Goal: Task Accomplishment & Management: Use online tool/utility

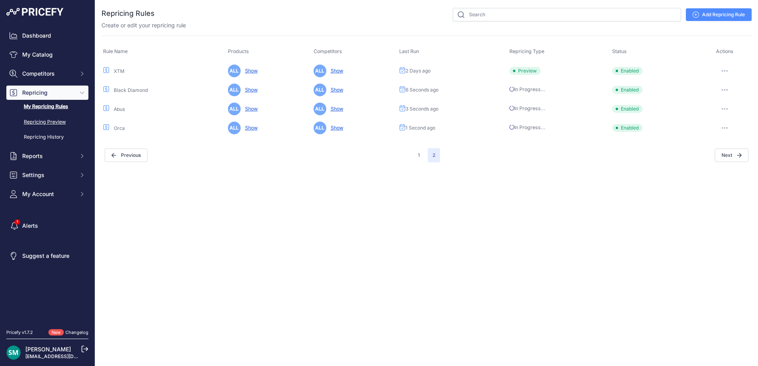
click at [59, 117] on link "Repricing Preview" at bounding box center [47, 122] width 82 height 14
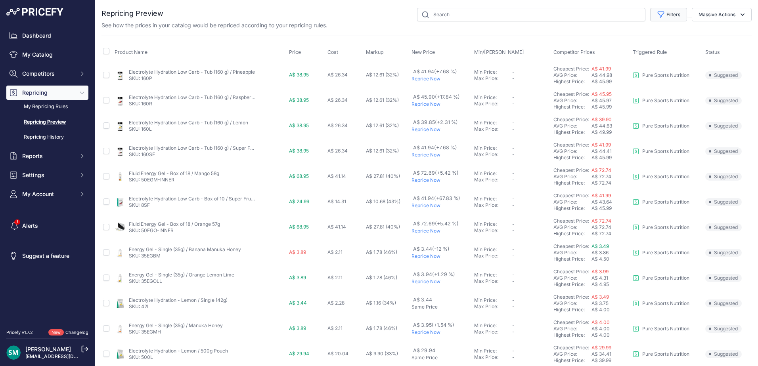
click at [676, 10] on button "Filters" at bounding box center [668, 14] width 37 height 13
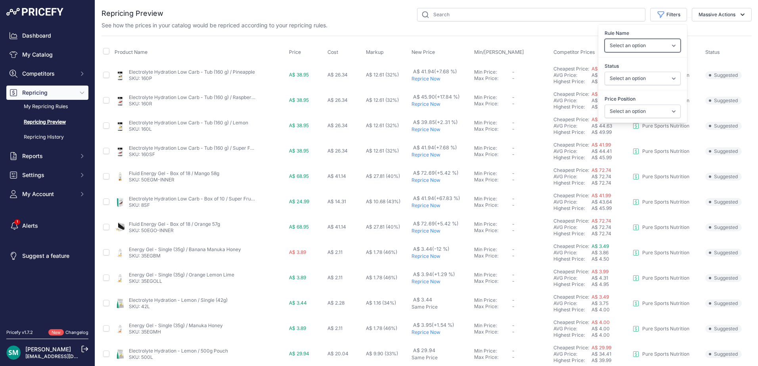
click at [647, 40] on select "Select an option Orca Abus Black Diamond XTM All Completed Rematching Brands Re…" at bounding box center [642, 45] width 76 height 13
select select "9279"
click at [604, 39] on select "Select an option Orca Abus Black Diamond XTM All Completed Rematching Brands Re…" at bounding box center [642, 45] width 76 height 13
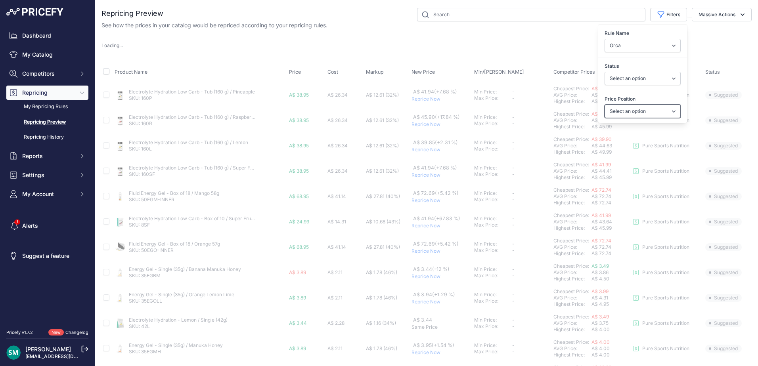
drag, startPoint x: 650, startPoint y: 106, endPoint x: 650, endPoint y: 115, distance: 9.5
click at [650, 107] on select "Select an option I am higher Same price I am lower" at bounding box center [642, 111] width 76 height 13
select select "1"
click at [604, 105] on select "Select an option I am higher Same price I am lower" at bounding box center [642, 111] width 76 height 13
select select
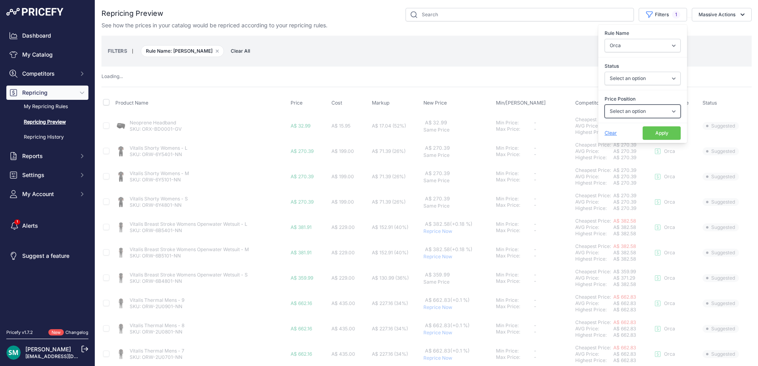
select select "1"
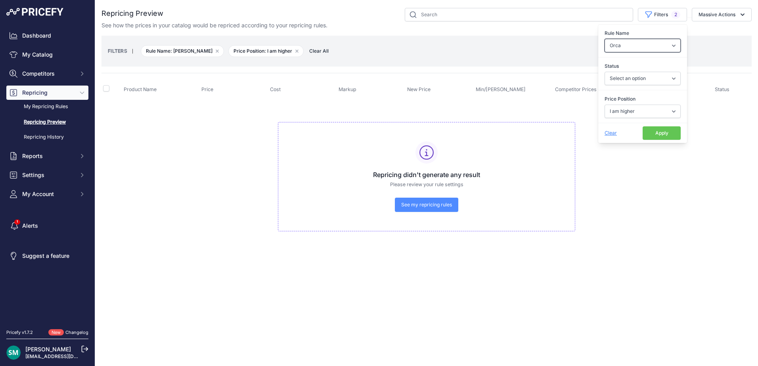
drag, startPoint x: 640, startPoint y: 46, endPoint x: 639, endPoint y: 51, distance: 5.3
click at [640, 46] on select "Select an option Orca Abus Black Diamond XTM All Completed Rematching Brands Re…" at bounding box center [642, 45] width 76 height 13
click at [662, 31] on label "Rule Name" at bounding box center [642, 33] width 76 height 8
click at [662, 39] on select "Select an option Orca Abus Black Diamond XTM All Completed Rematching Brands Re…" at bounding box center [642, 45] width 76 height 13
click at [660, 48] on select "Select an option Orca Abus Black Diamond XTM All Completed Rematching Brands Re…" at bounding box center [642, 45] width 76 height 13
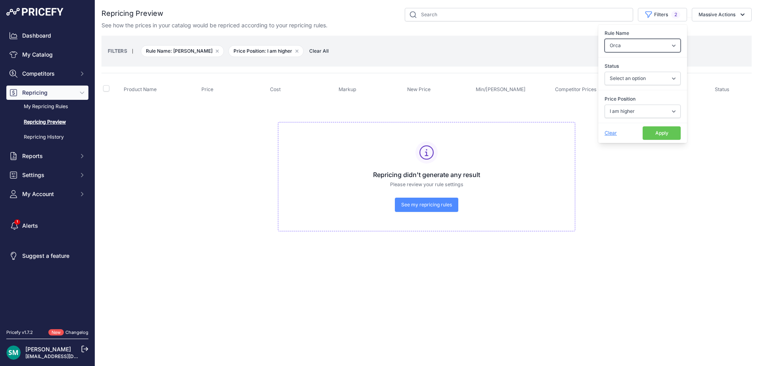
select select
click at [604, 39] on select "Select an option Orca Abus Black Diamond XTM All Completed Rematching Brands Re…" at bounding box center [642, 45] width 76 height 13
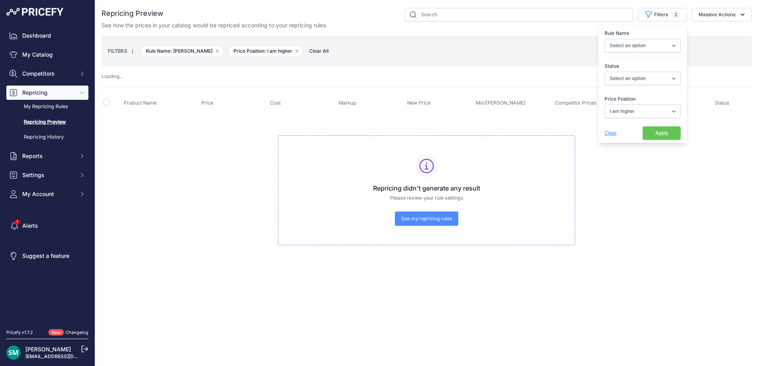
click at [659, 132] on button "Apply" at bounding box center [661, 132] width 38 height 13
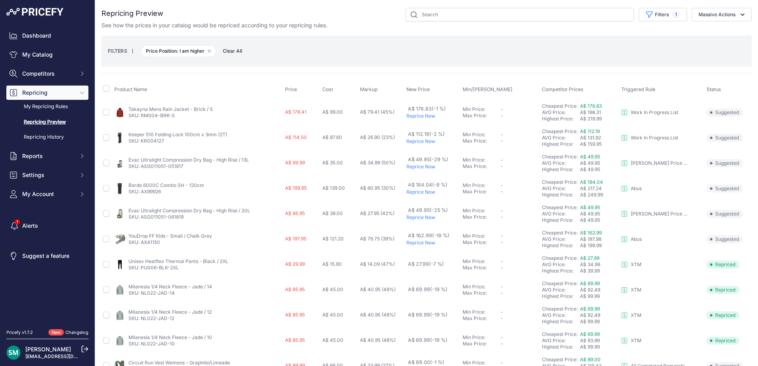
click at [424, 115] on p "Reprice Now" at bounding box center [432, 116] width 53 height 6
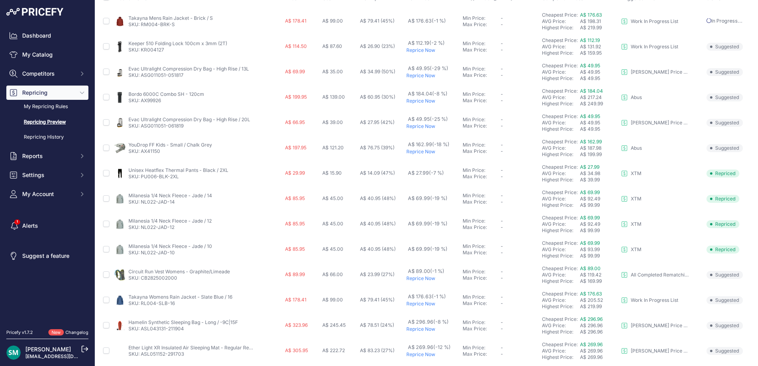
scroll to position [137, 0]
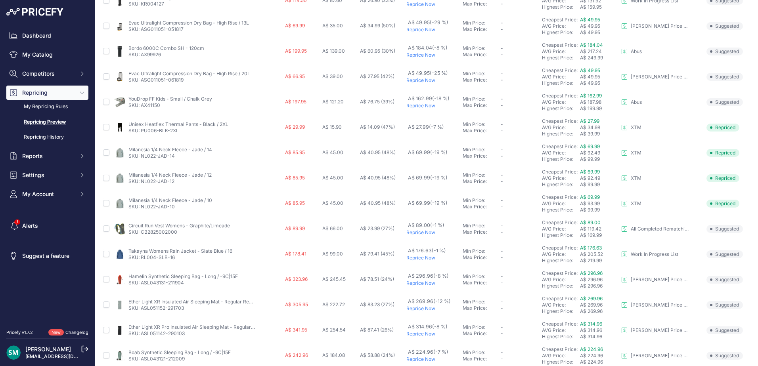
click at [418, 233] on p "Reprice Now" at bounding box center [432, 232] width 53 height 6
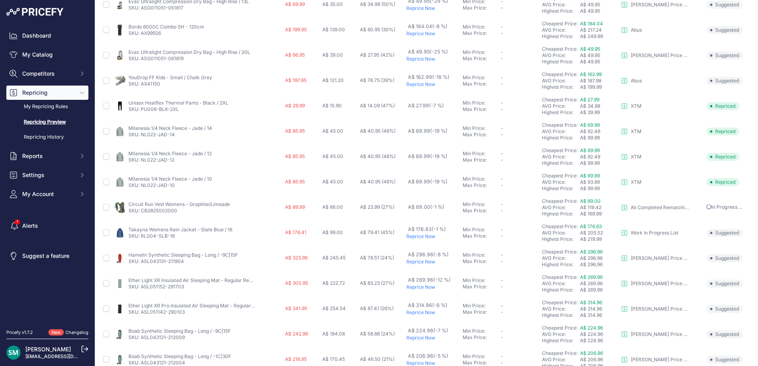
scroll to position [198, 0]
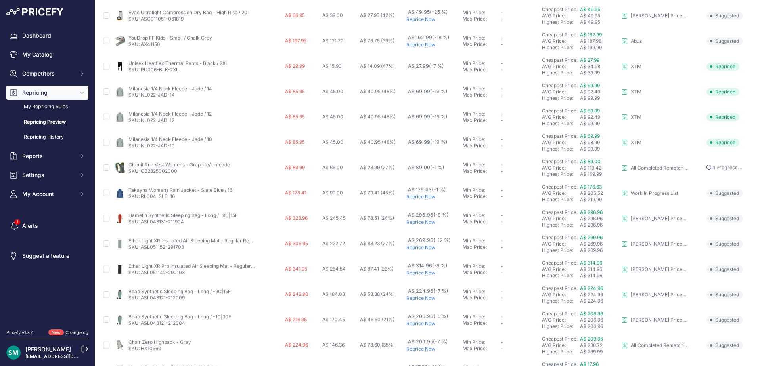
click at [420, 198] on p "Reprice Now" at bounding box center [432, 197] width 53 height 6
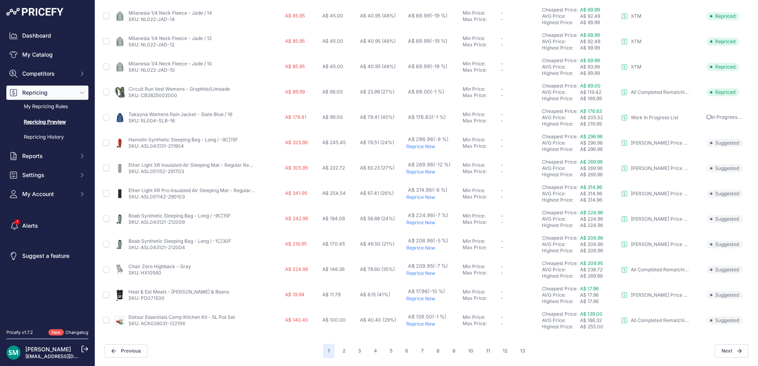
scroll to position [274, 0]
click at [427, 272] on p "Reprice Now" at bounding box center [432, 273] width 53 height 6
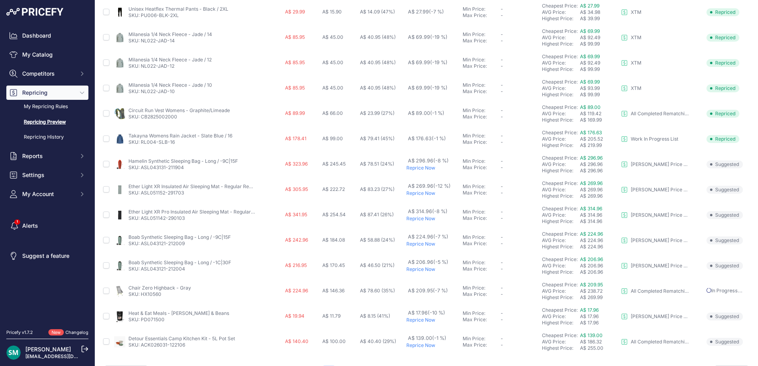
scroll to position [295, 0]
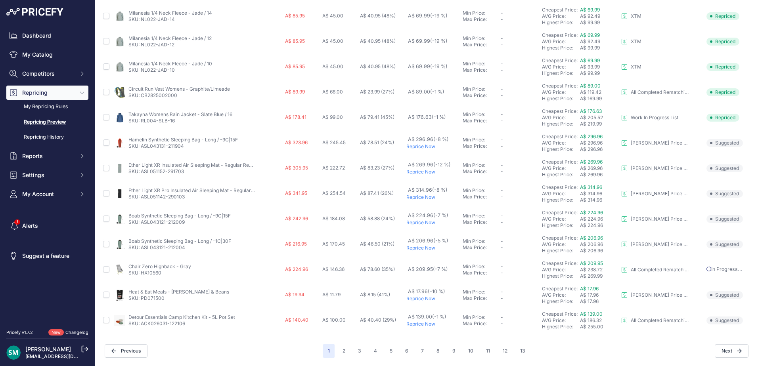
click at [425, 301] on p "Reprice Now" at bounding box center [432, 299] width 53 height 6
click at [424, 327] on p "Reprice Now" at bounding box center [432, 324] width 53 height 6
click at [338, 353] on button "2" at bounding box center [344, 351] width 12 height 14
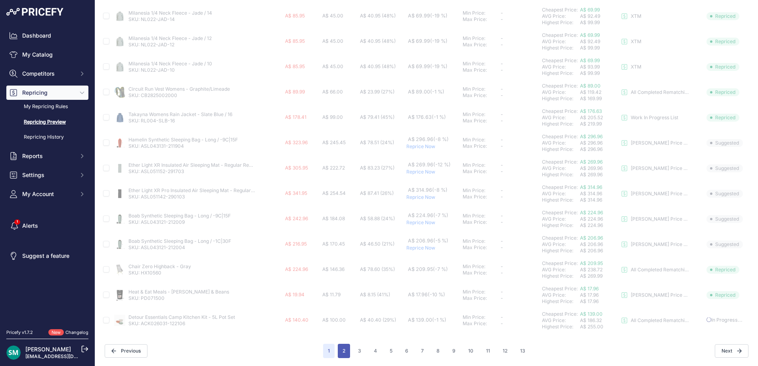
scroll to position [274, 0]
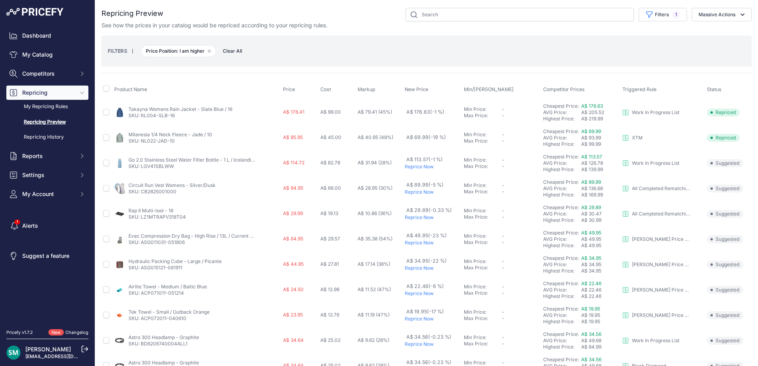
scroll to position [40, 0]
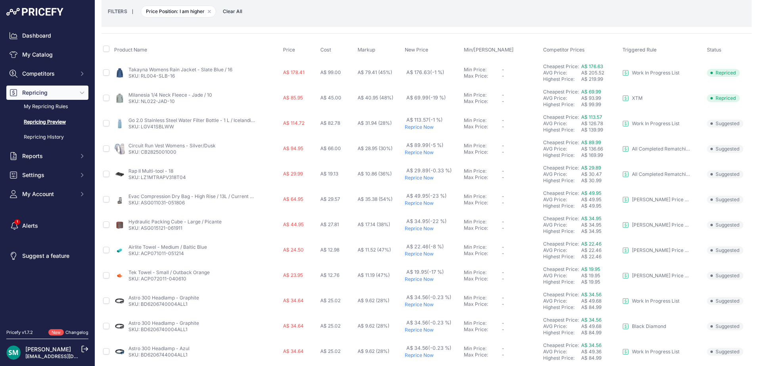
click at [422, 127] on p "Reprice Now" at bounding box center [433, 127] width 56 height 6
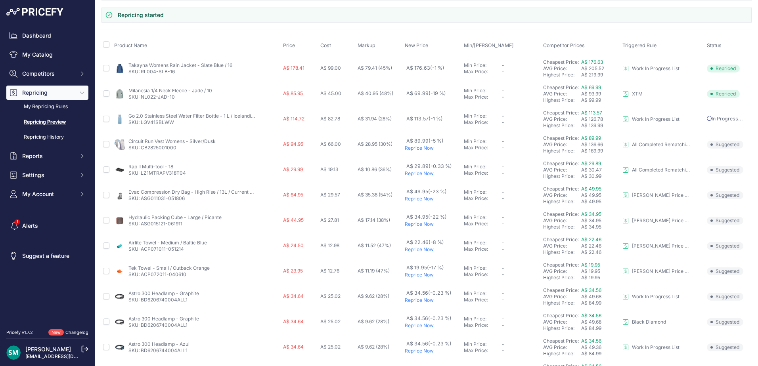
scroll to position [79, 0]
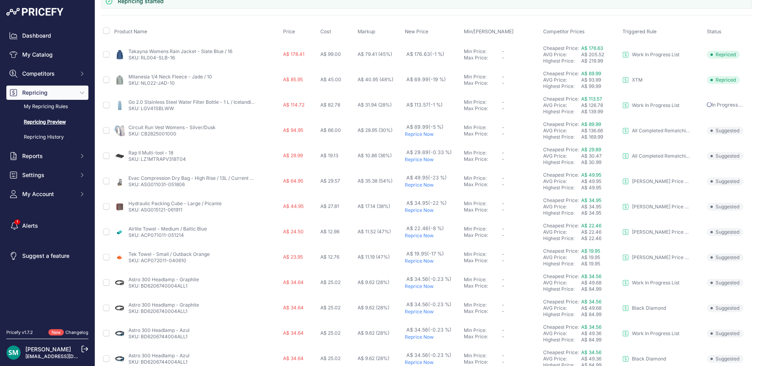
click at [418, 136] on p "Reprice Now" at bounding box center [433, 134] width 56 height 6
click at [419, 158] on p "Reprice Now" at bounding box center [433, 160] width 56 height 6
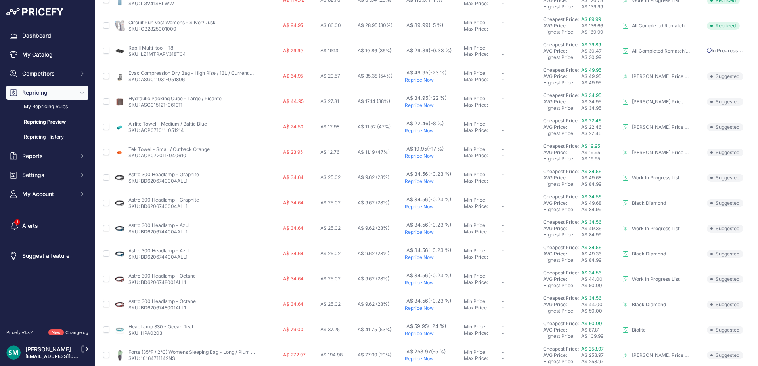
scroll to position [198, 0]
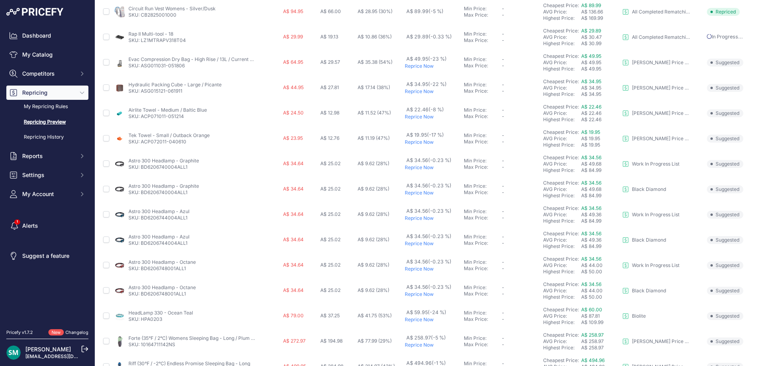
click at [428, 172] on td "A$ 34.56 (-0.23 %) Reprice Now" at bounding box center [432, 163] width 59 height 25
click at [428, 166] on p "Reprice Now" at bounding box center [433, 167] width 56 height 6
click at [423, 194] on p "Reprice Now" at bounding box center [433, 193] width 56 height 6
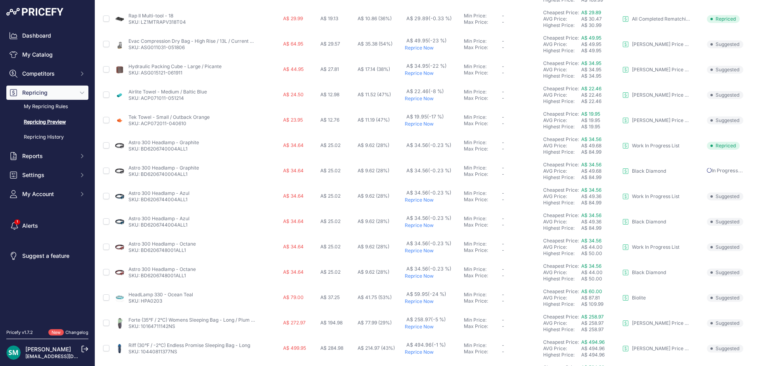
scroll to position [238, 0]
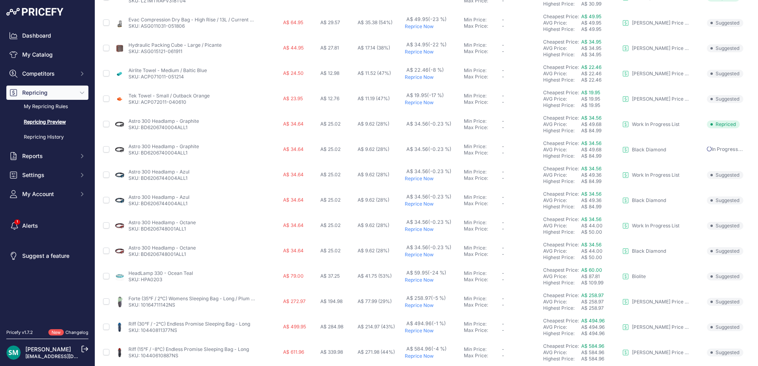
click at [426, 178] on p "Reprice Now" at bounding box center [433, 179] width 56 height 6
click at [424, 204] on p "Reprice Now" at bounding box center [433, 204] width 56 height 6
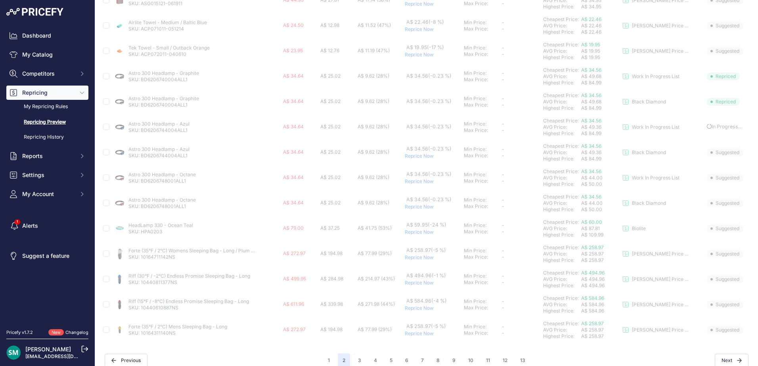
scroll to position [295, 0]
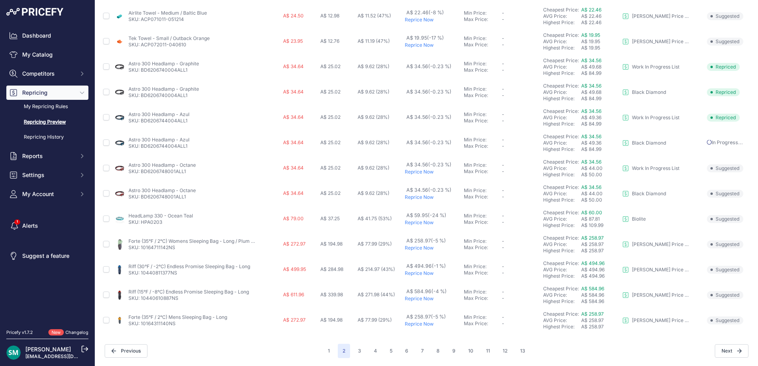
click at [425, 171] on p "Reprice Now" at bounding box center [433, 172] width 56 height 6
click at [419, 198] on p "Reprice Now" at bounding box center [433, 197] width 56 height 6
click at [426, 277] on td "A$ 494.96 (-1 %) Reprice Now" at bounding box center [432, 269] width 59 height 25
click at [424, 275] on p "Reprice Now" at bounding box center [433, 273] width 56 height 6
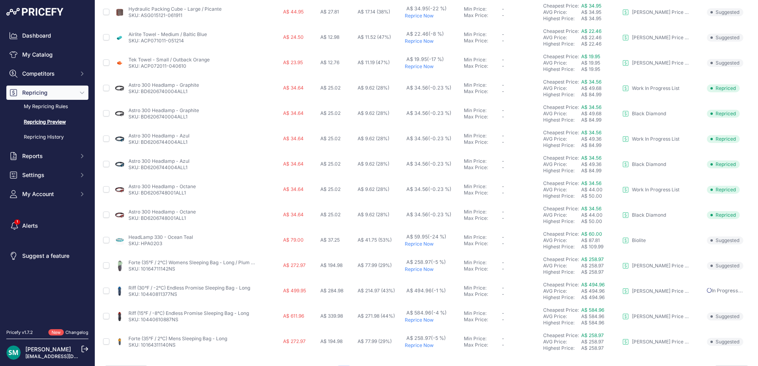
scroll to position [295, 0]
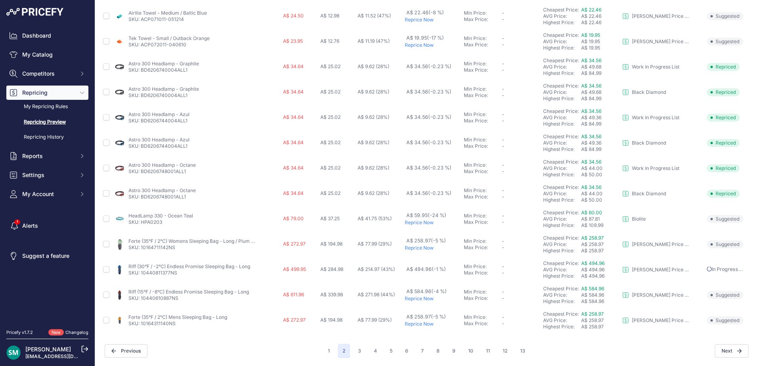
click at [425, 300] on p "Reprice Now" at bounding box center [433, 299] width 56 height 6
click at [358, 352] on button "3" at bounding box center [359, 351] width 13 height 14
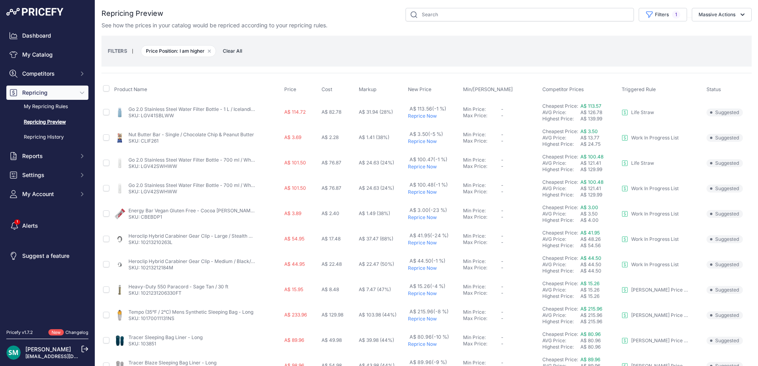
click at [428, 117] on p "Reprice Now" at bounding box center [434, 116] width 52 height 6
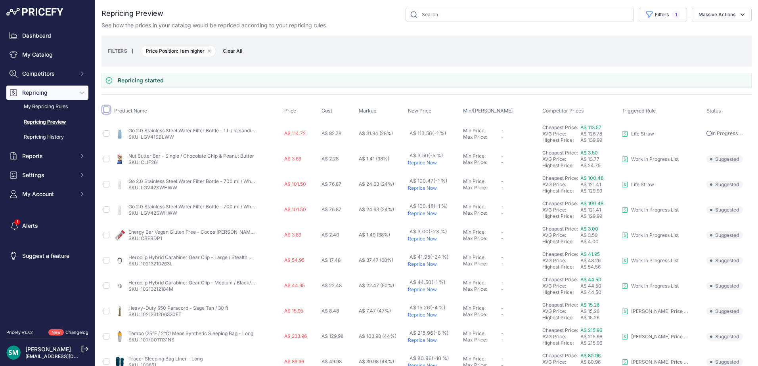
click at [106, 113] on input "checkbox" at bounding box center [106, 110] width 6 height 6
checkbox input "true"
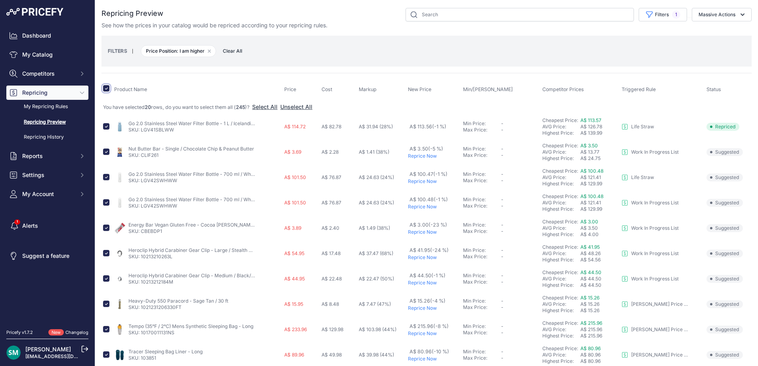
scroll to position [40, 0]
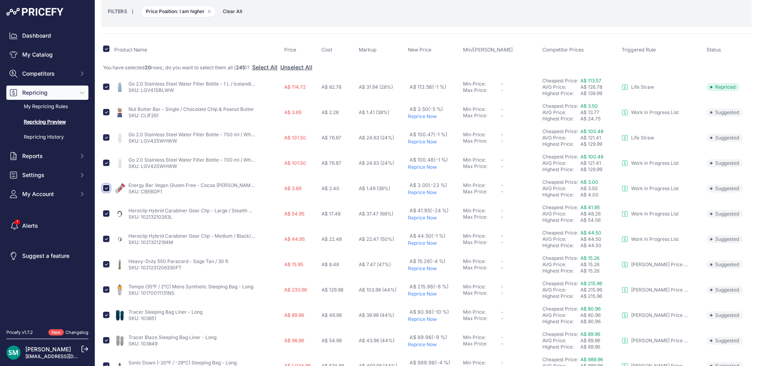
drag, startPoint x: 105, startPoint y: 188, endPoint x: 107, endPoint y: 192, distance: 4.1
click at [106, 188] on input "checkbox" at bounding box center [106, 188] width 6 height 6
checkbox input "false"
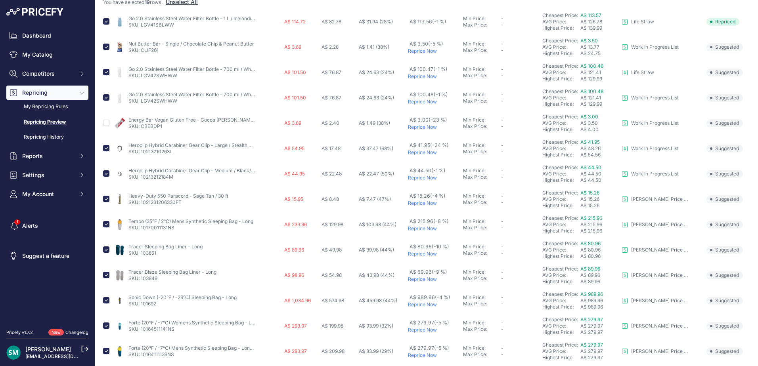
scroll to position [119, 0]
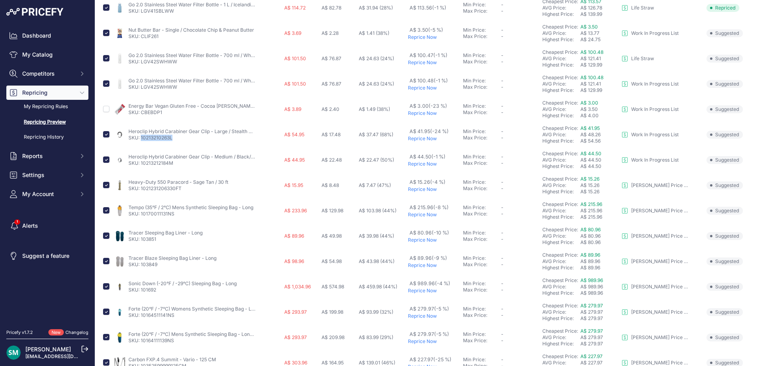
drag, startPoint x: 184, startPoint y: 138, endPoint x: 141, endPoint y: 138, distance: 42.4
click at [141, 138] on p "SKU: 10213210263L" at bounding box center [191, 138] width 127 height 6
copy link "10213210263L"
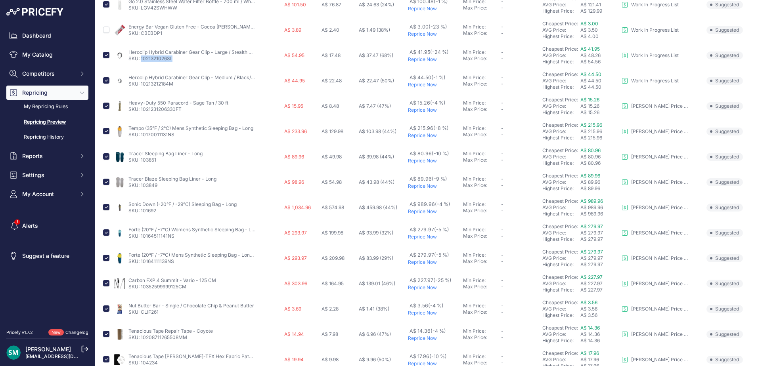
scroll to position [238, 0]
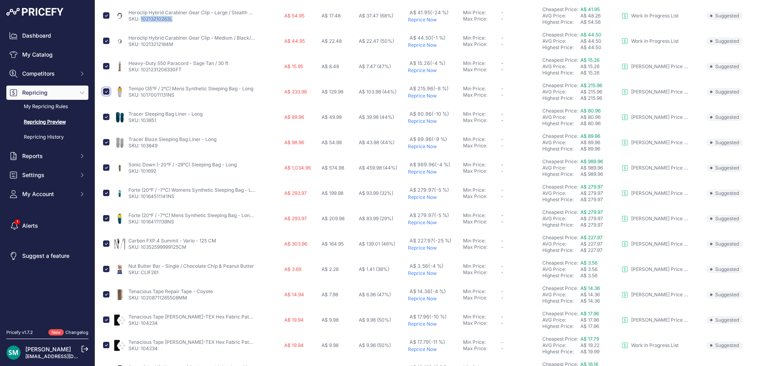
click at [103, 92] on input "checkbox" at bounding box center [106, 91] width 6 height 6
checkbox input "false"
click at [107, 118] on input "checkbox" at bounding box center [106, 117] width 6 height 6
checkbox input "false"
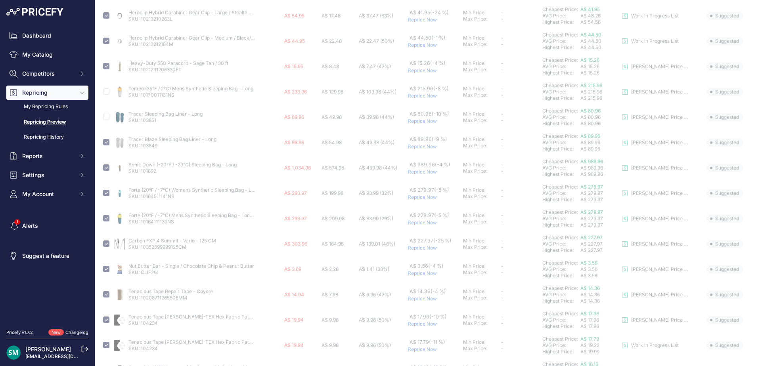
scroll to position [277, 0]
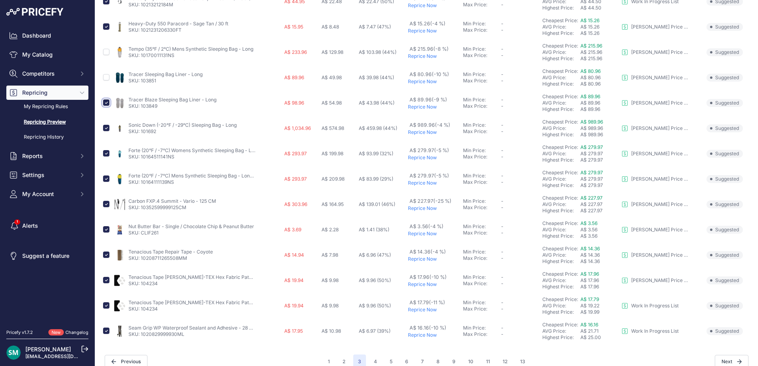
click at [103, 103] on input "checkbox" at bounding box center [106, 102] width 6 height 6
checkbox input "false"
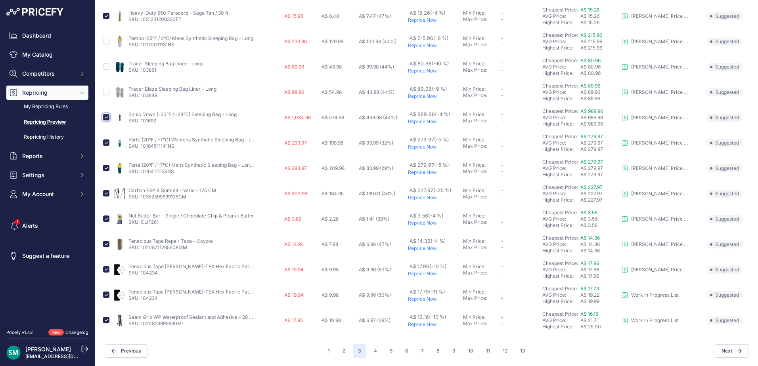
click at [107, 118] on input "checkbox" at bounding box center [106, 117] width 6 height 6
checkbox input "false"
click at [105, 143] on input "checkbox" at bounding box center [106, 142] width 6 height 6
checkbox input "false"
click at [105, 166] on input "checkbox" at bounding box center [106, 168] width 6 height 6
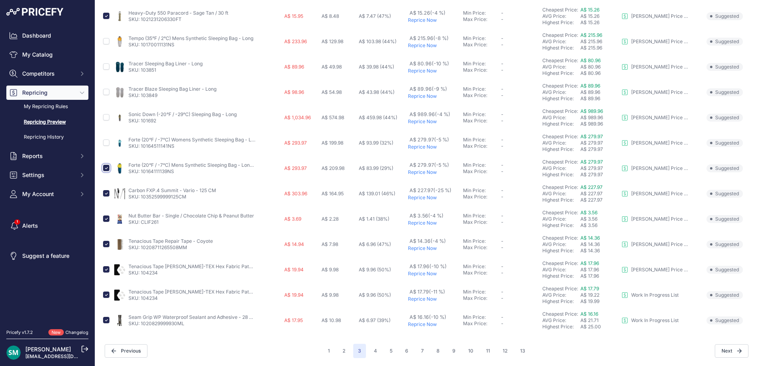
checkbox input "false"
drag, startPoint x: 196, startPoint y: 200, endPoint x: 141, endPoint y: 202, distance: 55.1
click at [141, 202] on td "Carbon FXP.4 Summit - Vario - 125 CM SKU: 10352599999125CM" at bounding box center [198, 193] width 170 height 25
copy link "10352599999125CM"
click at [109, 194] on input "checkbox" at bounding box center [106, 193] width 6 height 6
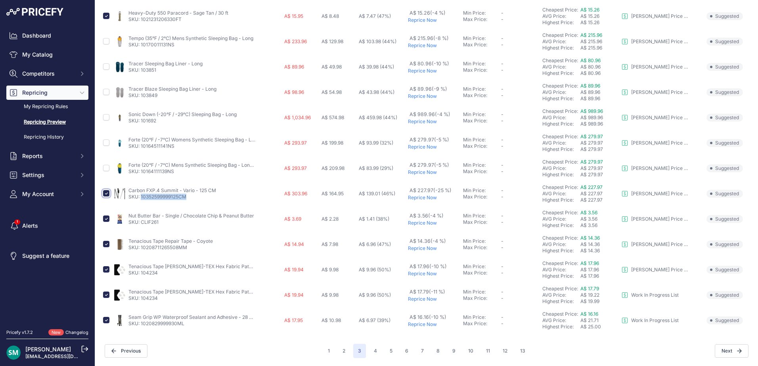
checkbox input "false"
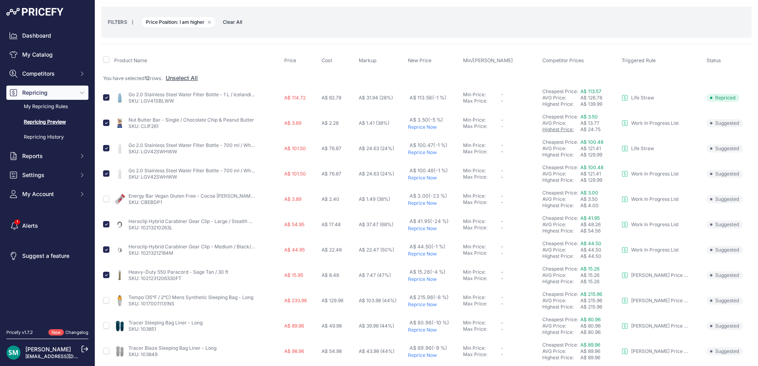
scroll to position [0, 0]
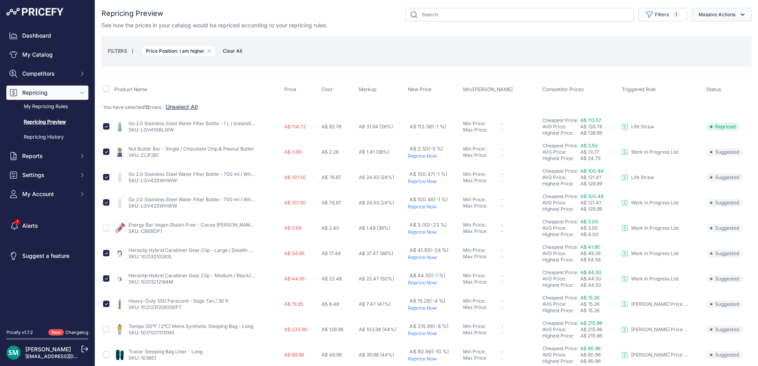
click at [703, 18] on button "Massive Actions" at bounding box center [721, 14] width 60 height 13
click at [722, 31] on span "Reprice Now" at bounding box center [710, 33] width 33 height 7
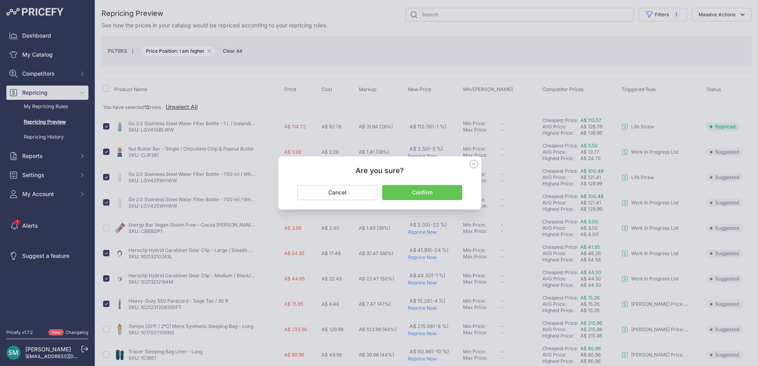
click at [441, 189] on button "Confirm" at bounding box center [422, 192] width 80 height 15
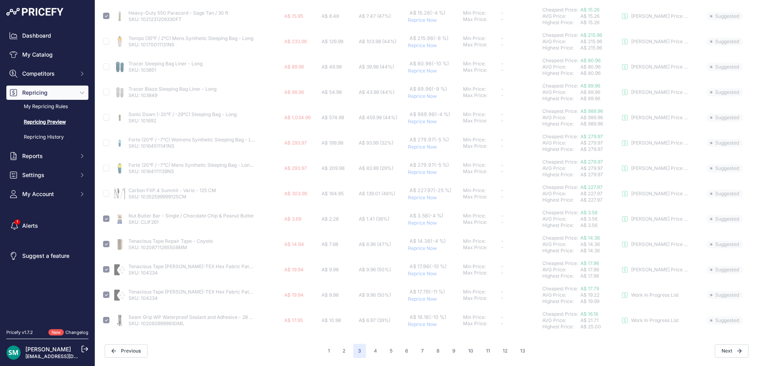
scroll to position [295, 0]
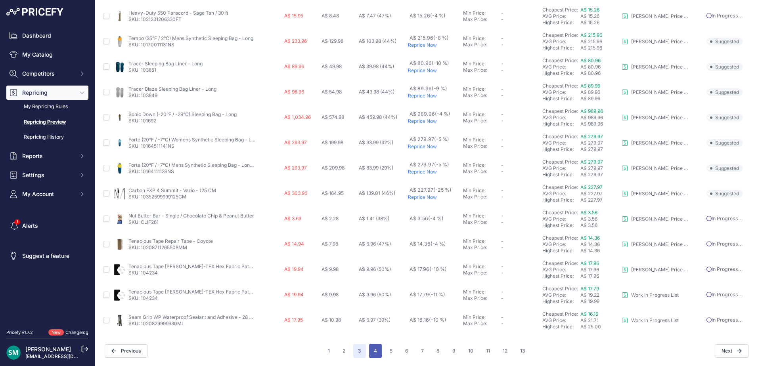
click at [370, 355] on button "4" at bounding box center [375, 351] width 13 height 14
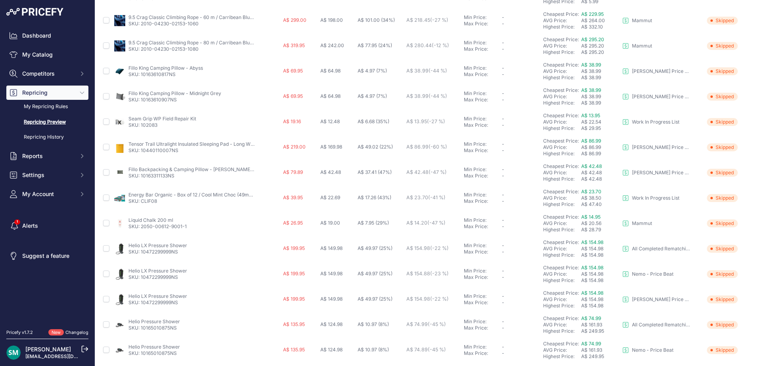
scroll to position [274, 0]
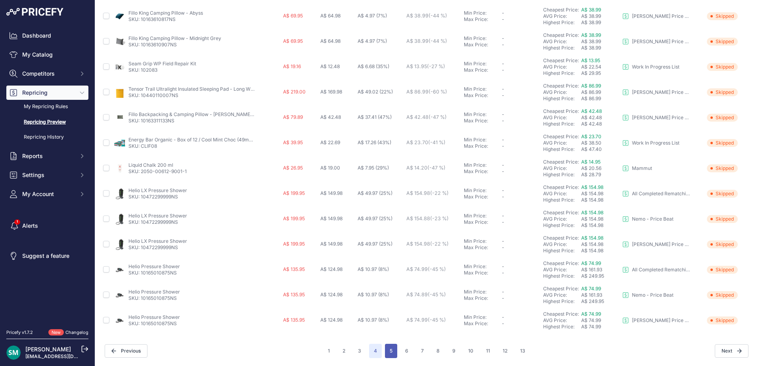
click at [390, 348] on button "5" at bounding box center [391, 351] width 12 height 14
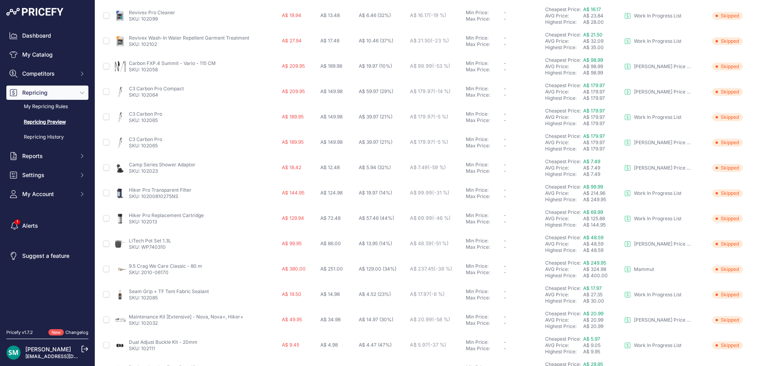
scroll to position [274, 0]
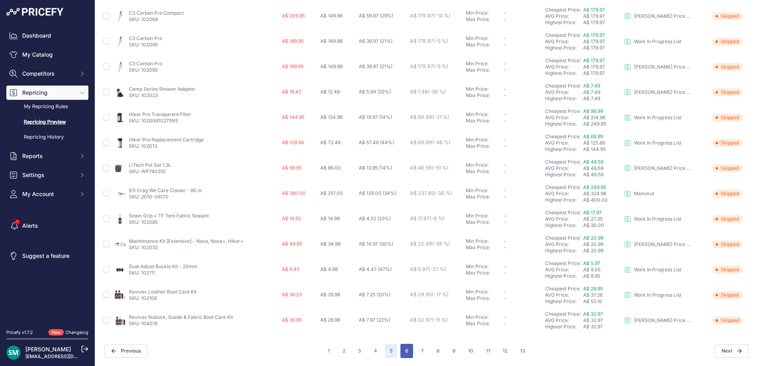
click at [400, 353] on button "6" at bounding box center [406, 351] width 13 height 14
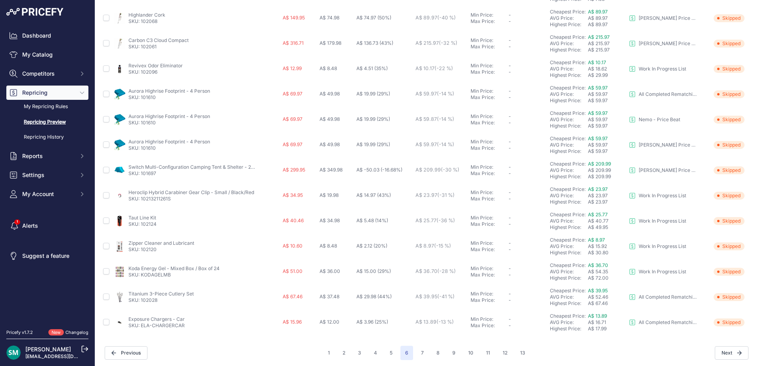
scroll to position [274, 0]
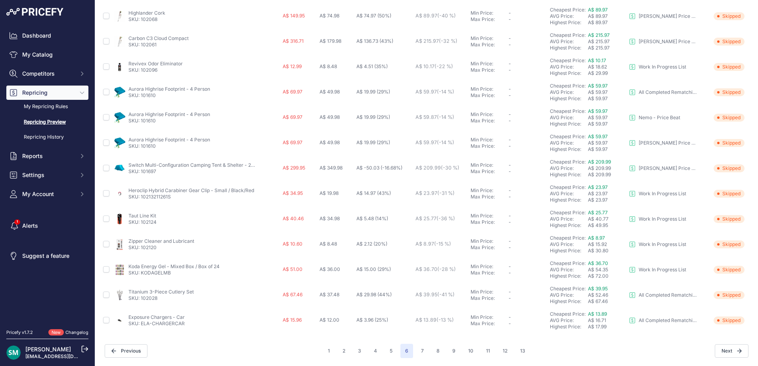
click at [412, 355] on div "1 2 3 4 5 6 7" at bounding box center [426, 351] width 207 height 14
click at [416, 353] on button "7" at bounding box center [422, 351] width 12 height 14
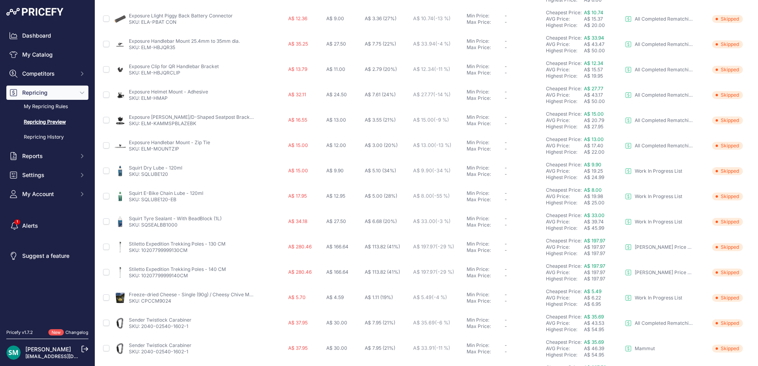
scroll to position [274, 0]
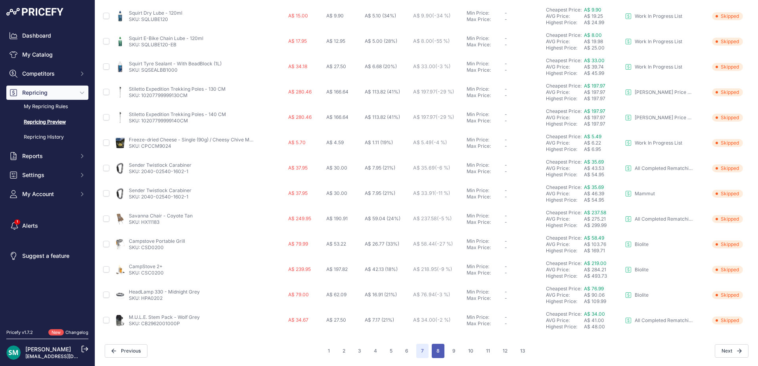
click at [431, 350] on button "8" at bounding box center [437, 351] width 13 height 14
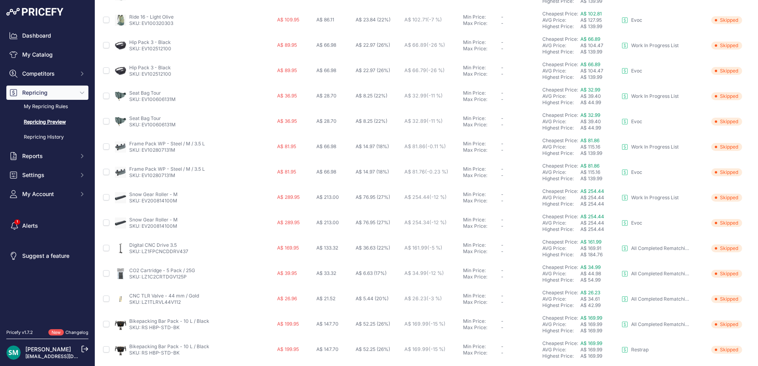
scroll to position [274, 0]
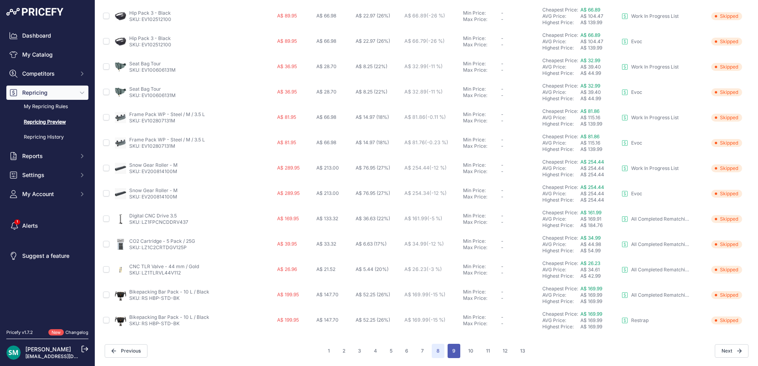
click at [453, 357] on button "9" at bounding box center [453, 351] width 13 height 14
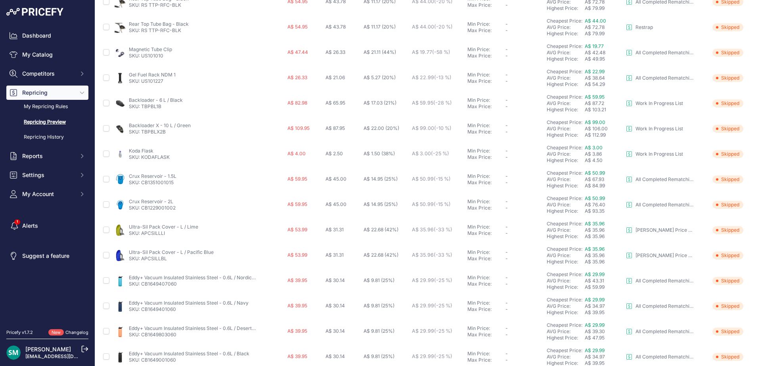
scroll to position [274, 0]
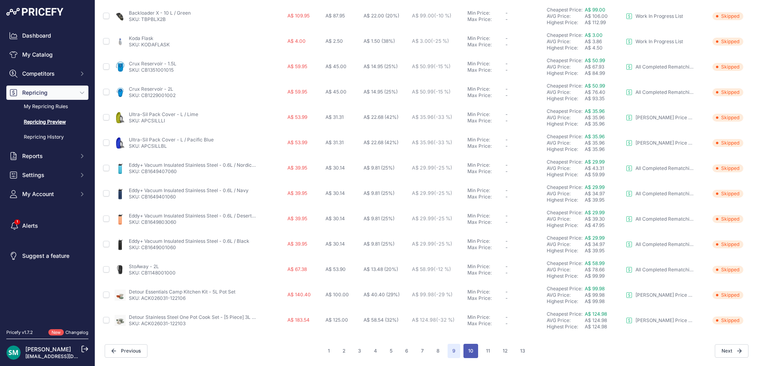
click at [473, 353] on button "10" at bounding box center [470, 351] width 15 height 14
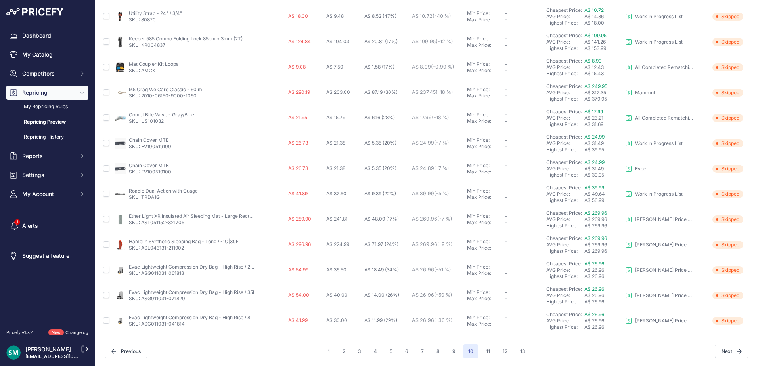
scroll to position [274, 0]
click at [488, 355] on button "11" at bounding box center [487, 351] width 13 height 14
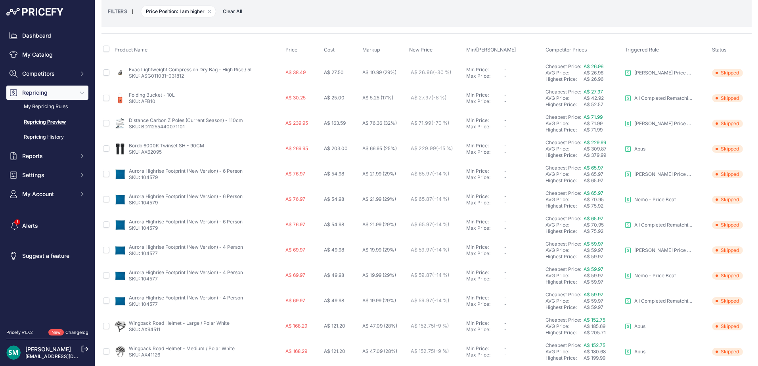
scroll to position [274, 0]
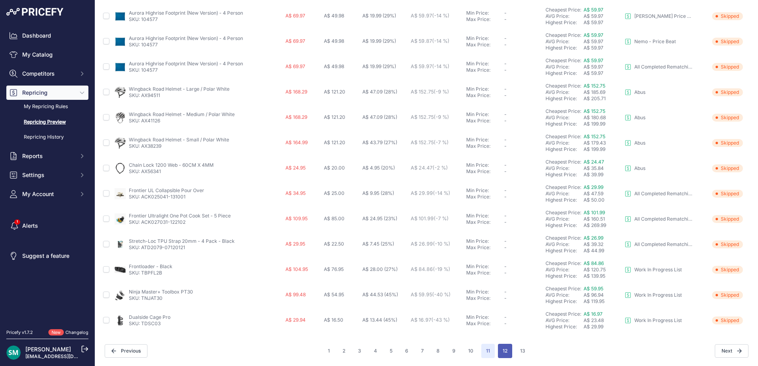
click at [498, 351] on button "12" at bounding box center [505, 351] width 14 height 14
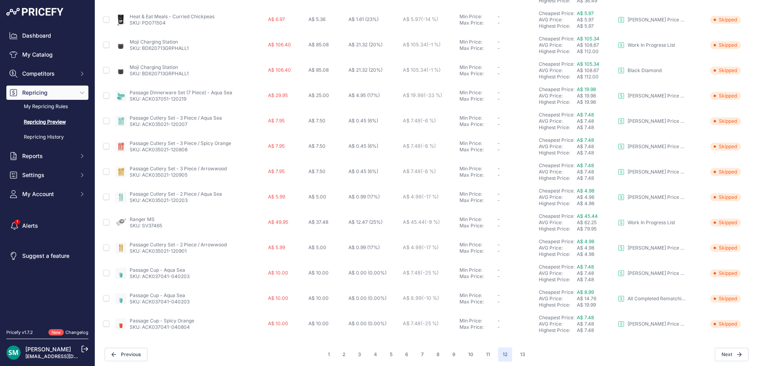
scroll to position [274, 0]
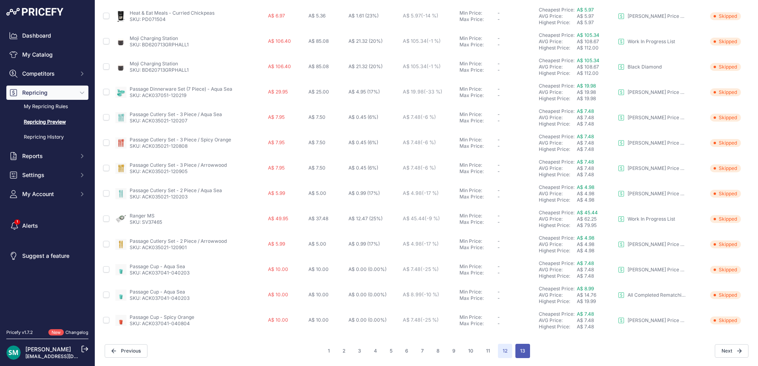
click at [519, 346] on button "13" at bounding box center [522, 351] width 15 height 14
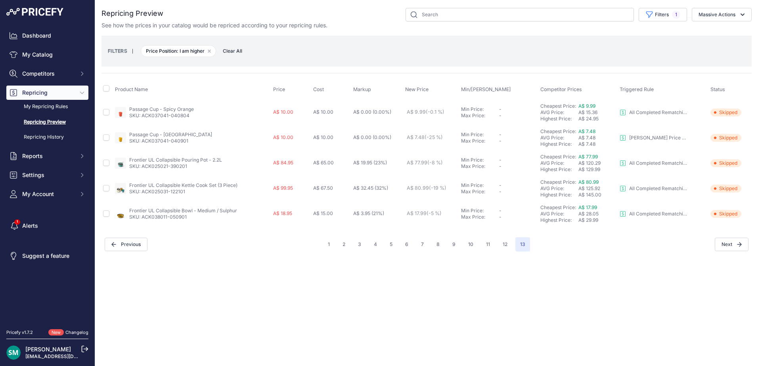
click at [659, 24] on div "See how the prices in your catalog would be repriced according to your repricin…" at bounding box center [426, 25] width 650 height 8
click at [660, 19] on button "Filters 1" at bounding box center [662, 14] width 48 height 13
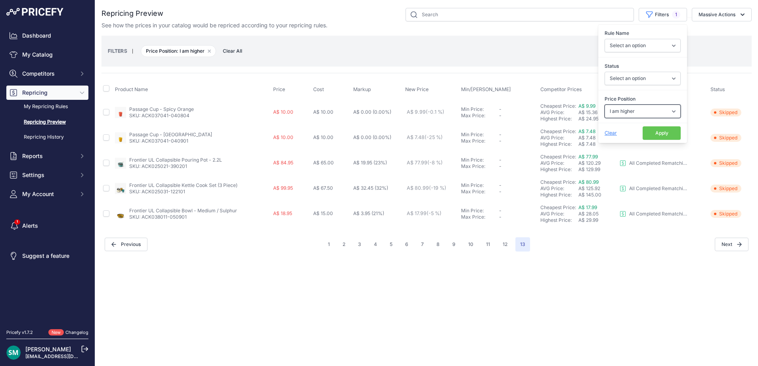
click at [652, 112] on select "Select an option I am higher Same price I am lower" at bounding box center [642, 111] width 76 height 13
select select "0"
click at [604, 105] on select "Select an option I am higher Same price I am lower" at bounding box center [642, 111] width 76 height 13
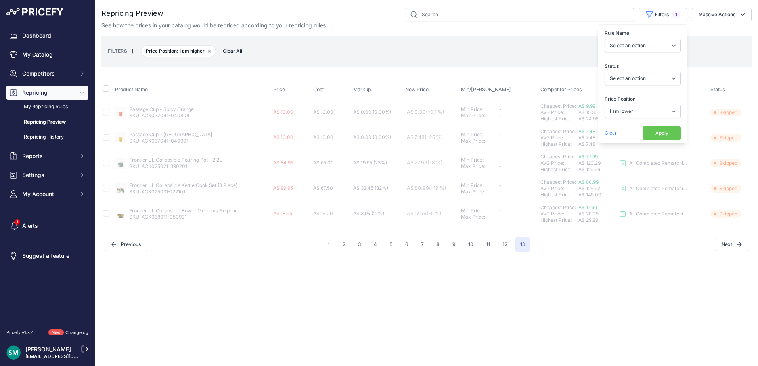
click at [670, 133] on button "Apply" at bounding box center [661, 132] width 38 height 13
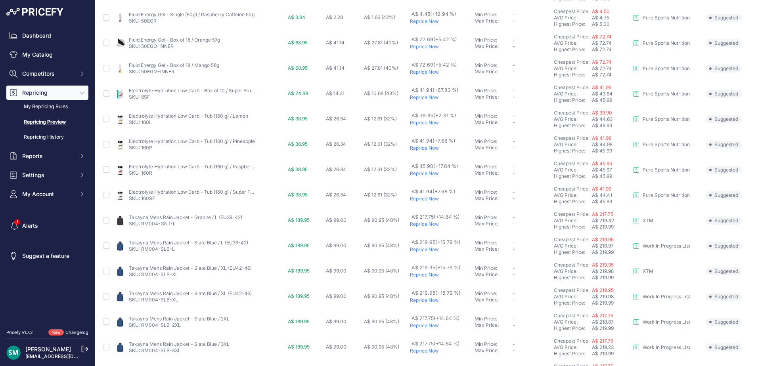
scroll to position [158, 0]
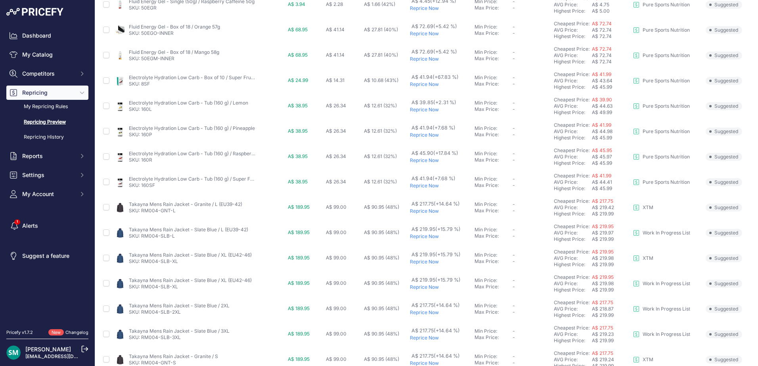
click at [426, 111] on p "Reprice Now" at bounding box center [440, 110] width 61 height 6
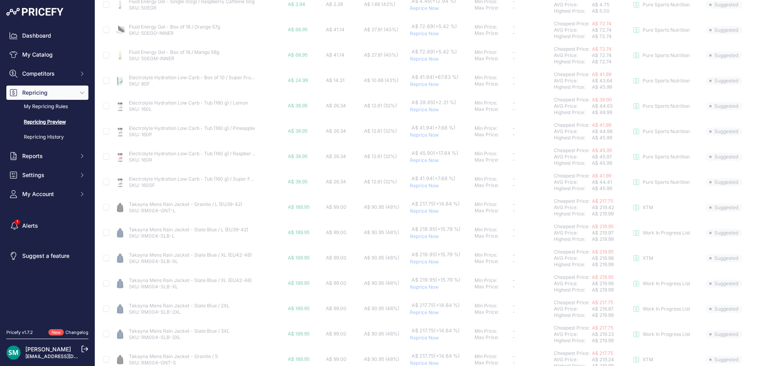
scroll to position [180, 0]
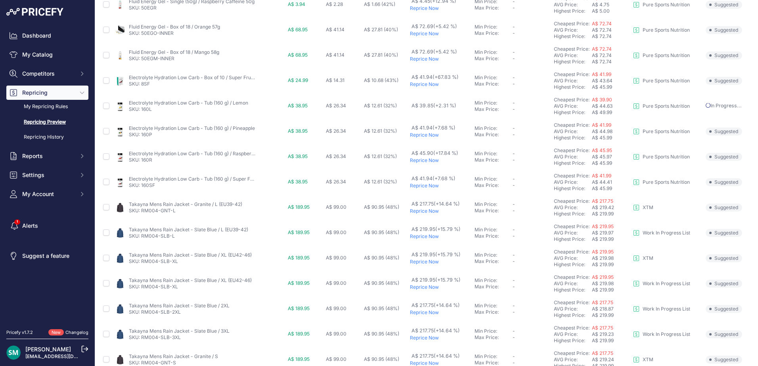
click at [426, 137] on p "Reprice Now" at bounding box center [440, 135] width 61 height 6
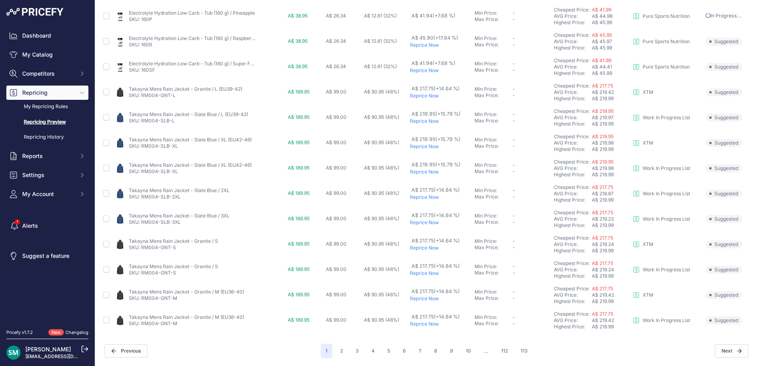
scroll to position [274, 0]
click at [338, 354] on button "2" at bounding box center [341, 351] width 12 height 14
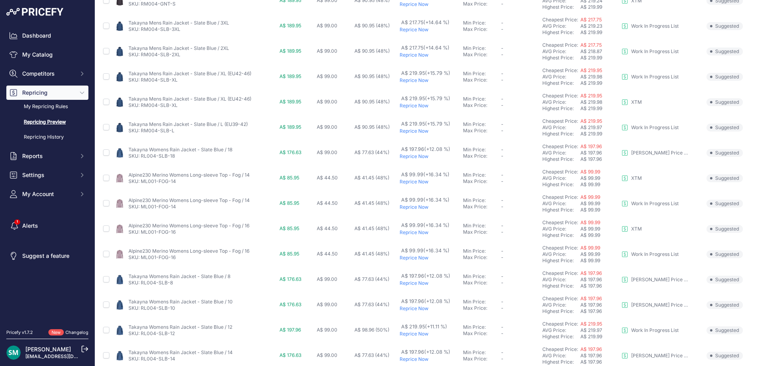
scroll to position [274, 0]
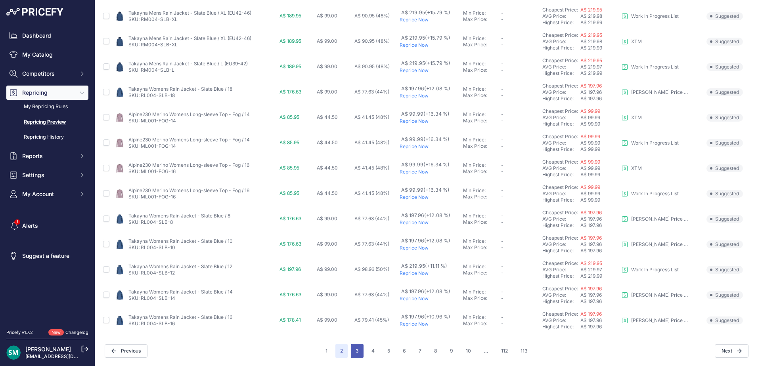
click at [358, 351] on button "3" at bounding box center [357, 351] width 13 height 14
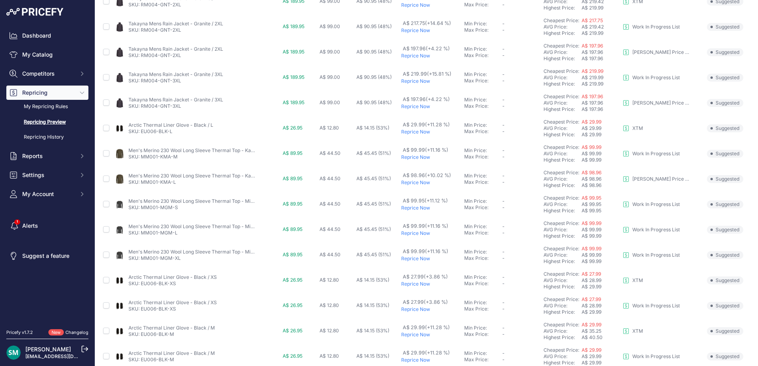
scroll to position [274, 0]
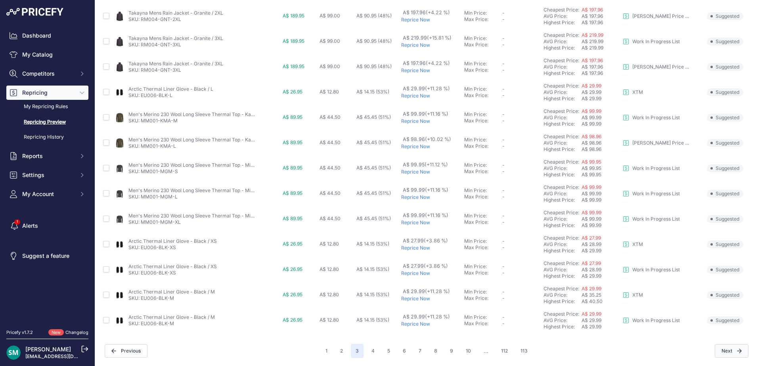
click at [714, 353] on button "Next" at bounding box center [731, 350] width 34 height 13
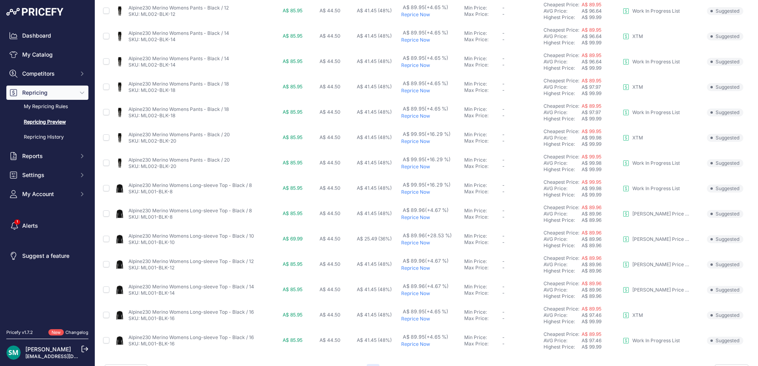
scroll to position [274, 0]
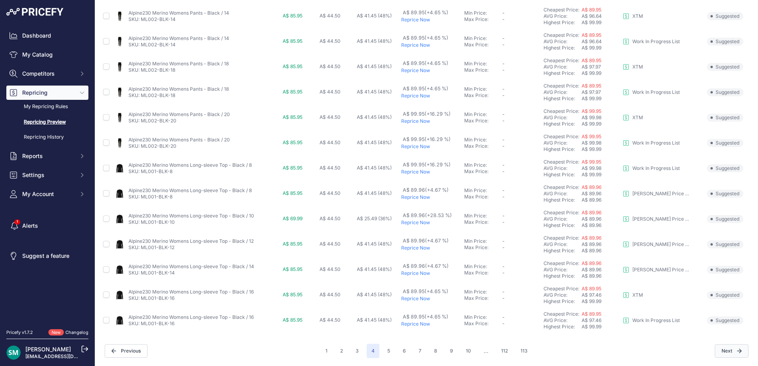
click at [719, 348] on button "Next" at bounding box center [731, 350] width 34 height 13
click at [720, 349] on button "Next" at bounding box center [731, 350] width 34 height 13
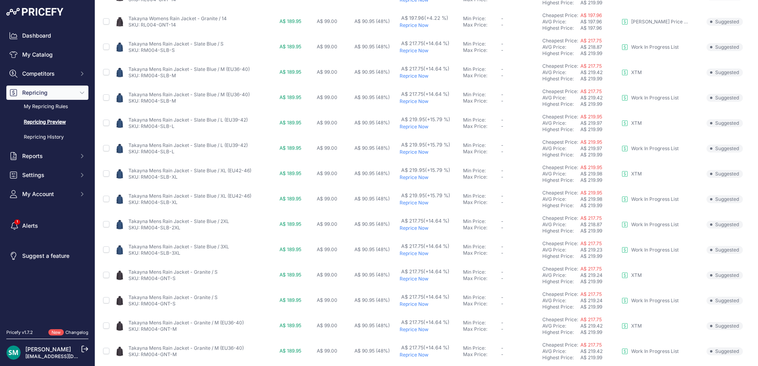
scroll to position [274, 0]
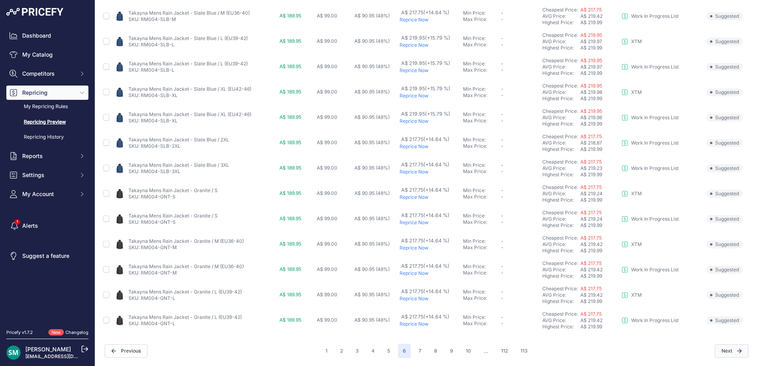
click at [715, 352] on button "Next" at bounding box center [731, 350] width 34 height 13
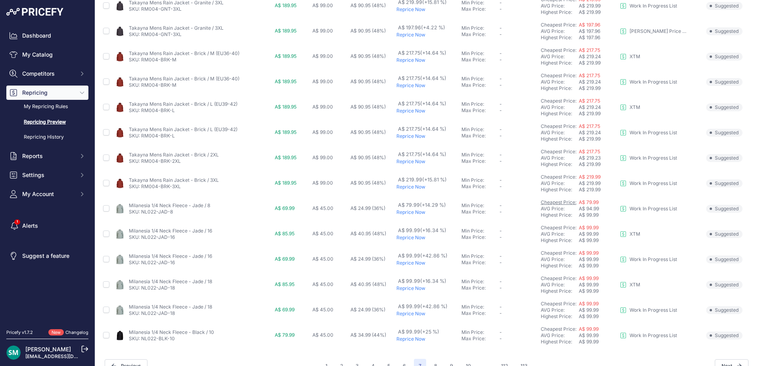
scroll to position [274, 0]
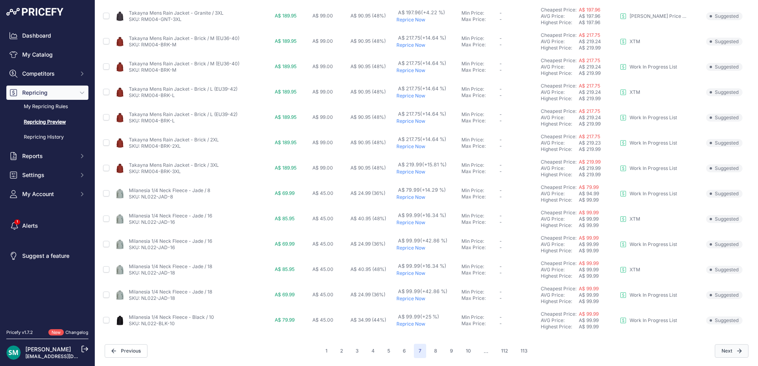
click at [732, 355] on button "Next" at bounding box center [731, 350] width 34 height 13
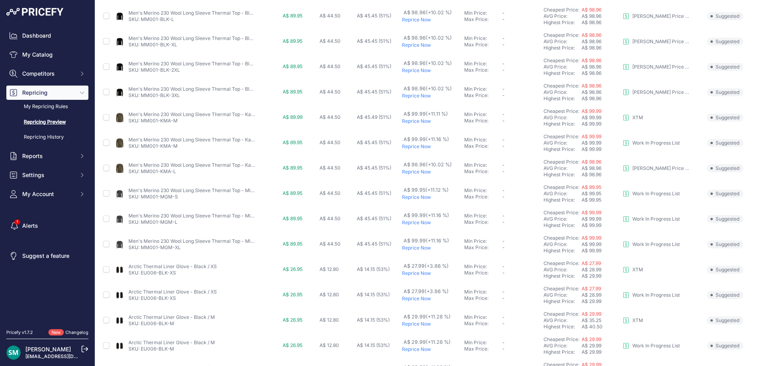
scroll to position [274, 0]
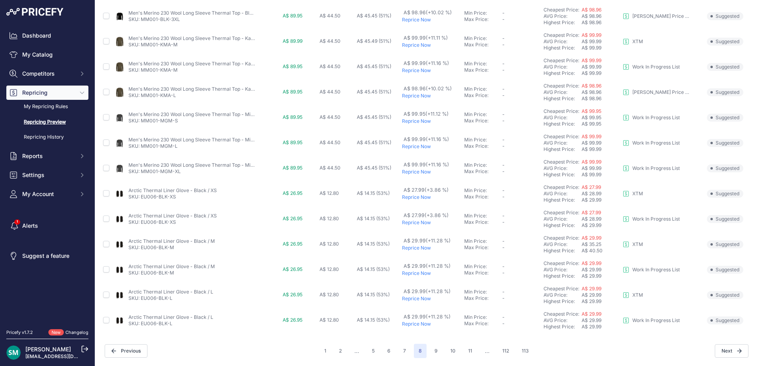
click at [713, 342] on div "Repricing Preview XTM" at bounding box center [426, 46] width 650 height 624
click at [716, 348] on button "Next" at bounding box center [731, 350] width 34 height 13
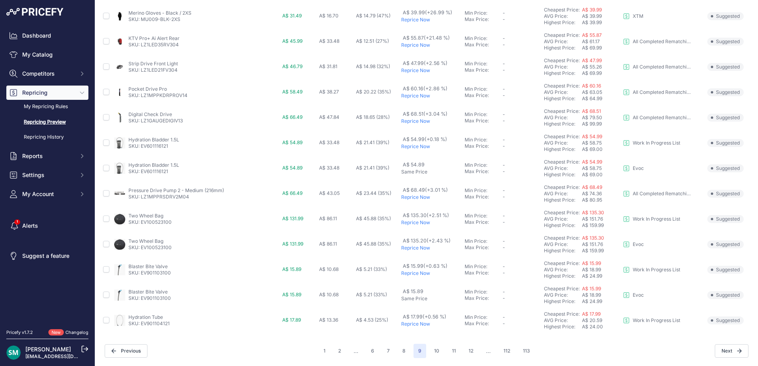
click at [418, 324] on p "Reprice Now" at bounding box center [431, 324] width 60 height 6
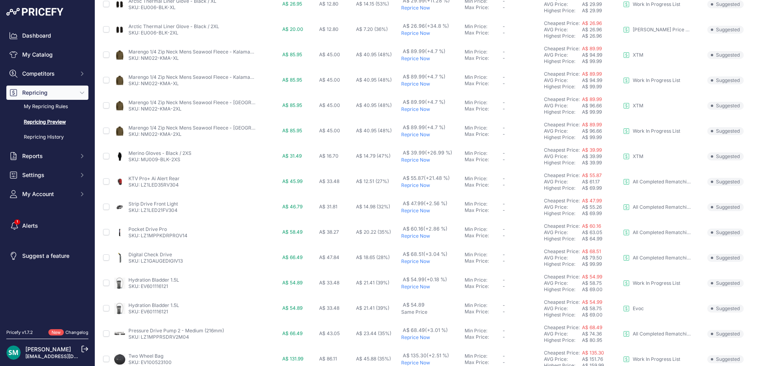
scroll to position [176, 0]
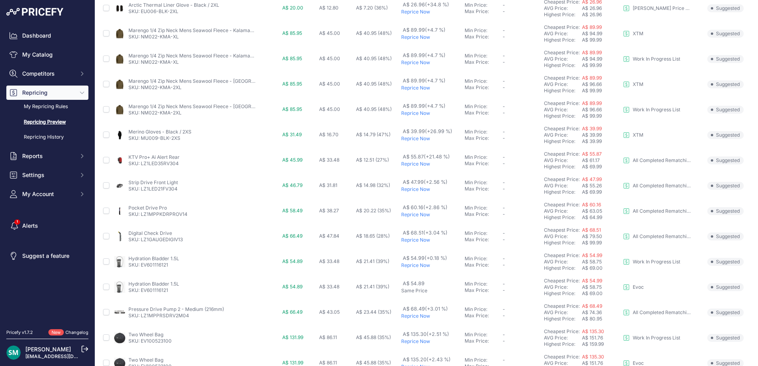
click at [418, 241] on p "Reprice Now" at bounding box center [431, 240] width 60 height 6
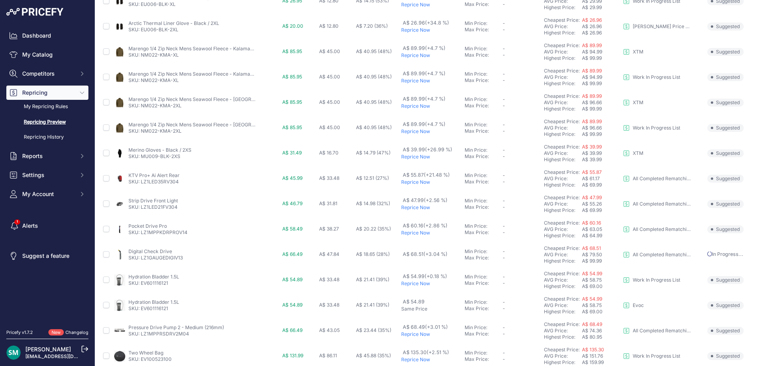
scroll to position [115, 0]
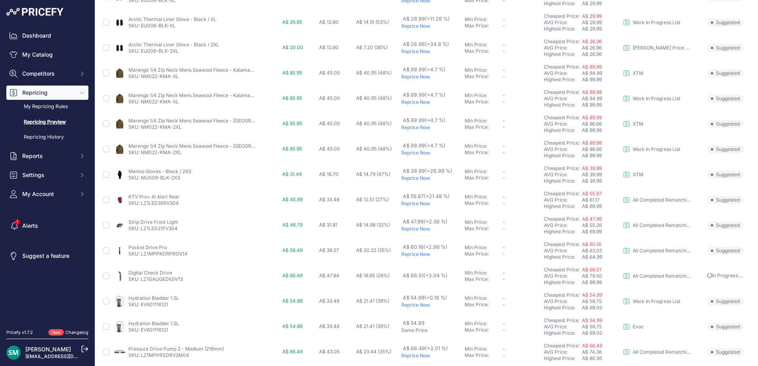
click at [418, 206] on p "Reprice Now" at bounding box center [431, 203] width 60 height 6
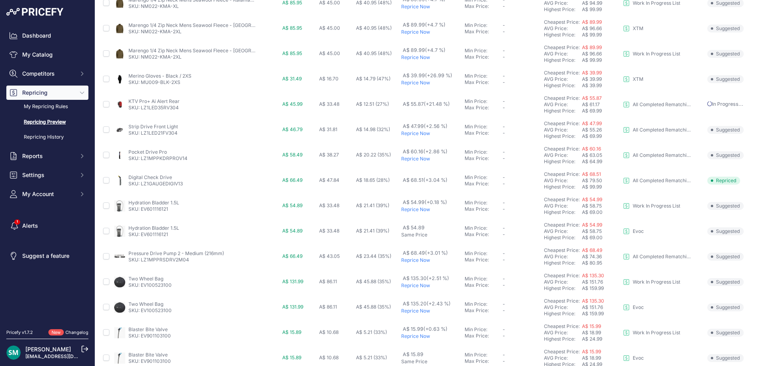
scroll to position [295, 0]
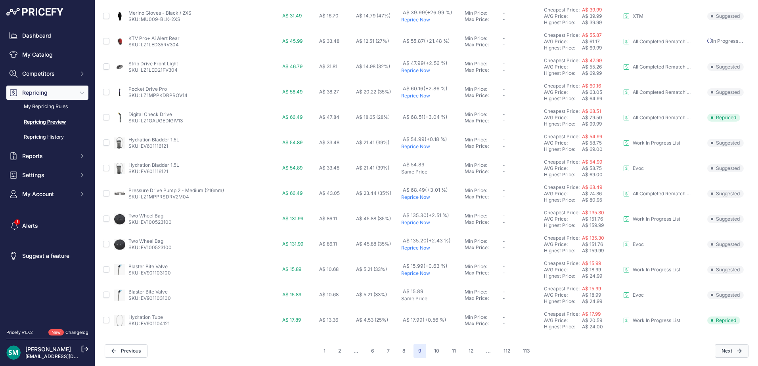
click at [737, 352] on icon "button" at bounding box center [739, 351] width 5 height 5
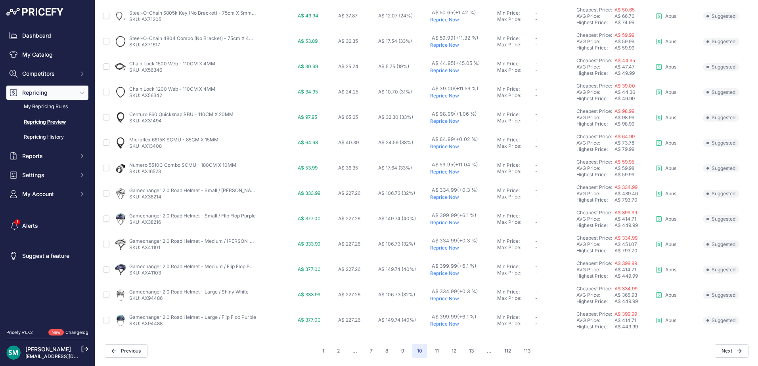
scroll to position [234, 0]
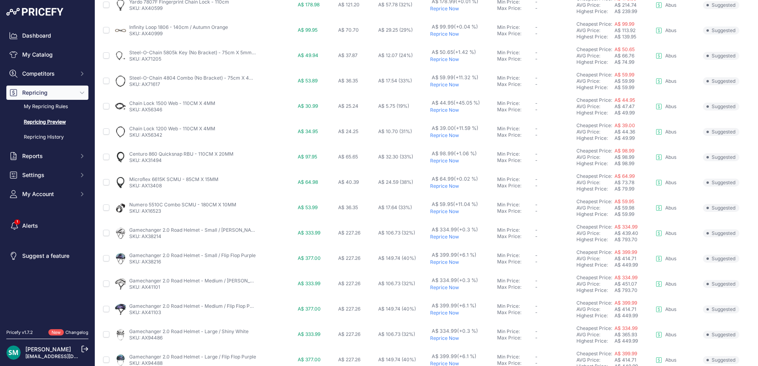
click at [447, 287] on p "Reprice Now" at bounding box center [462, 287] width 64 height 6
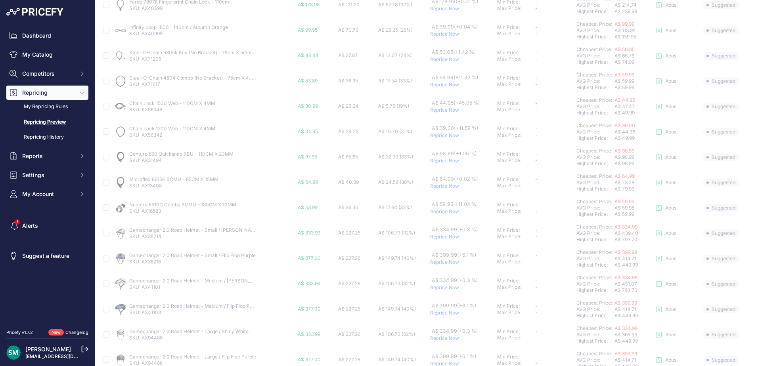
scroll to position [195, 0]
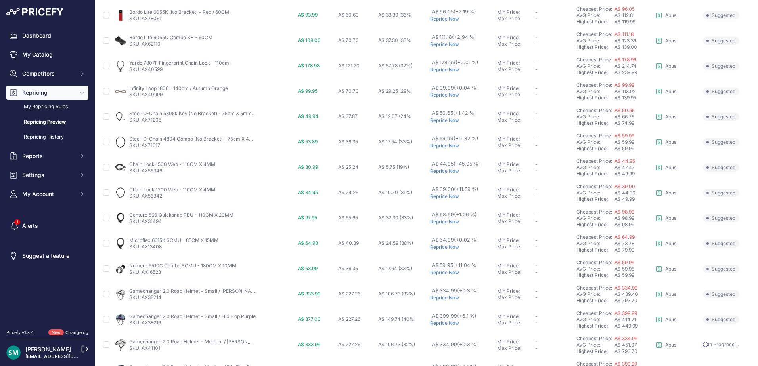
click at [450, 248] on p "Reprice Now" at bounding box center [462, 247] width 64 height 6
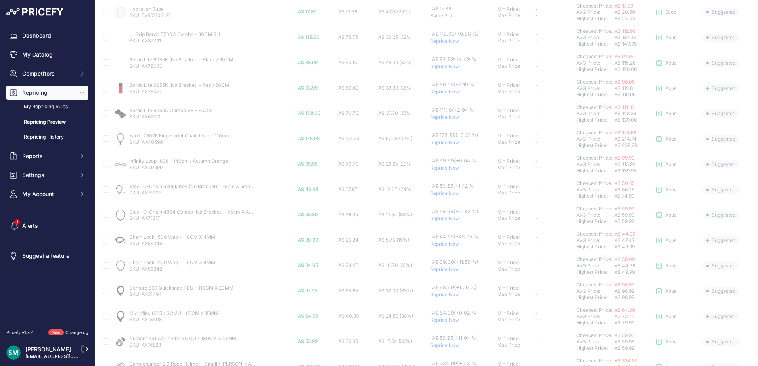
scroll to position [76, 0]
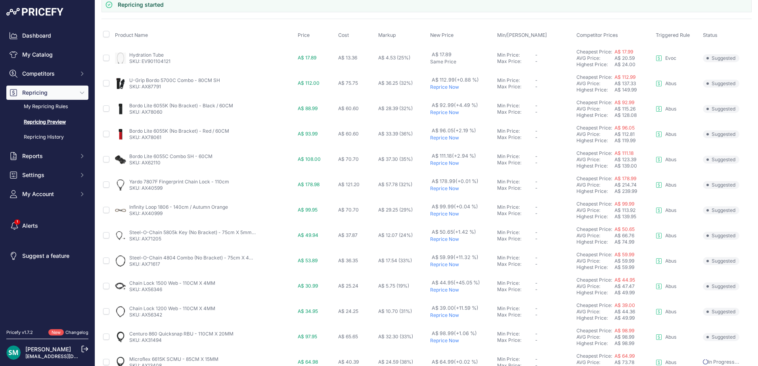
click at [447, 242] on p "Reprice Now" at bounding box center [462, 239] width 64 height 6
click at [447, 214] on p "Reprice Now" at bounding box center [462, 214] width 64 height 6
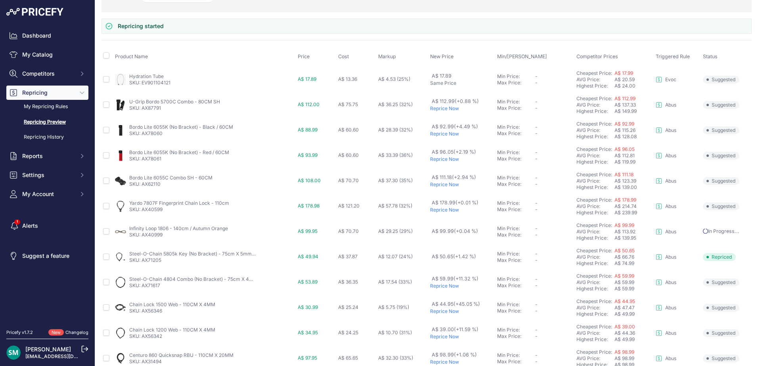
scroll to position [76, 0]
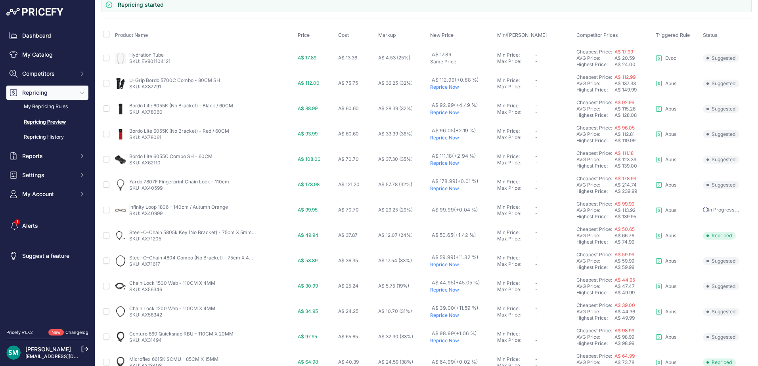
click at [437, 114] on p "Reprice Now" at bounding box center [462, 112] width 64 height 6
click at [438, 87] on p "Reprice Now" at bounding box center [462, 87] width 64 height 6
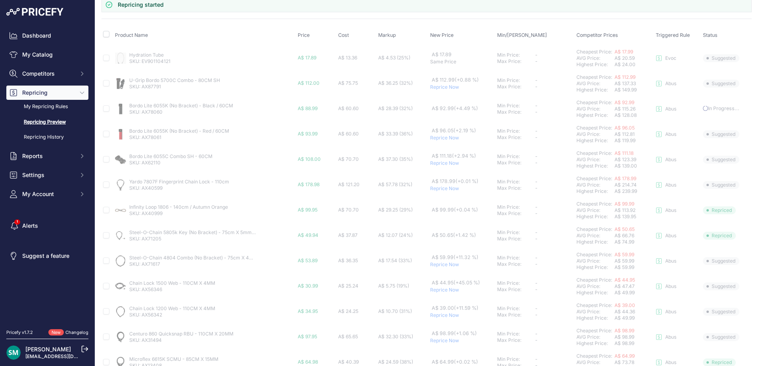
scroll to position [295, 0]
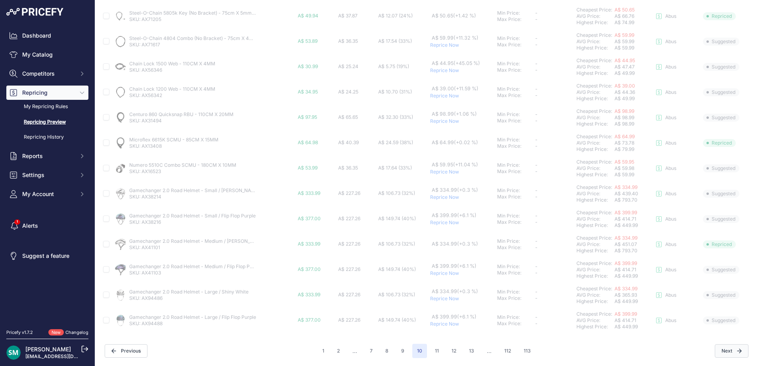
click at [730, 355] on button "Next" at bounding box center [731, 350] width 34 height 13
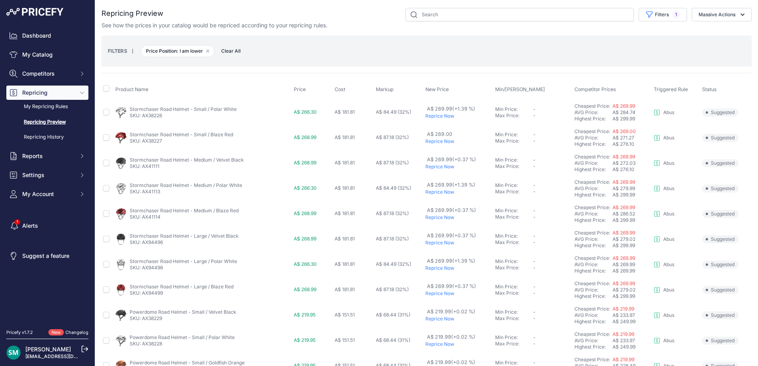
click at [438, 115] on p "Reprice Now" at bounding box center [458, 116] width 67 height 6
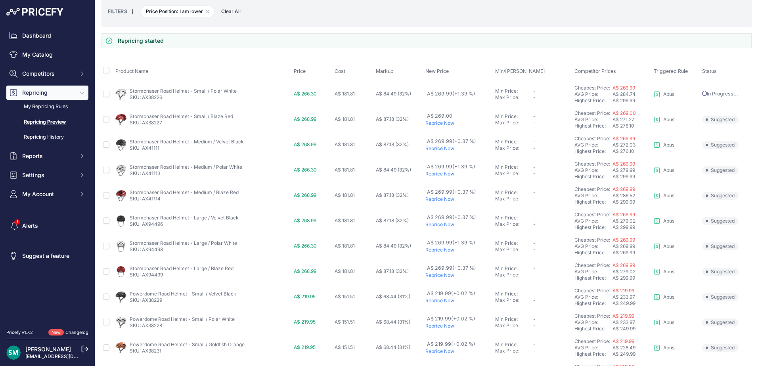
scroll to position [119, 0]
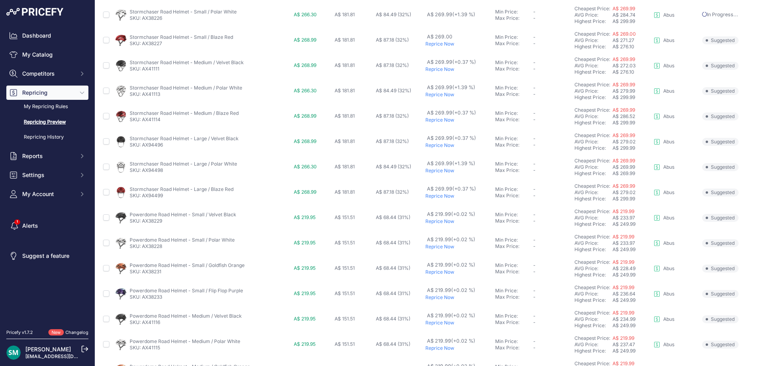
click at [441, 97] on p "Reprice Now" at bounding box center [458, 95] width 67 height 6
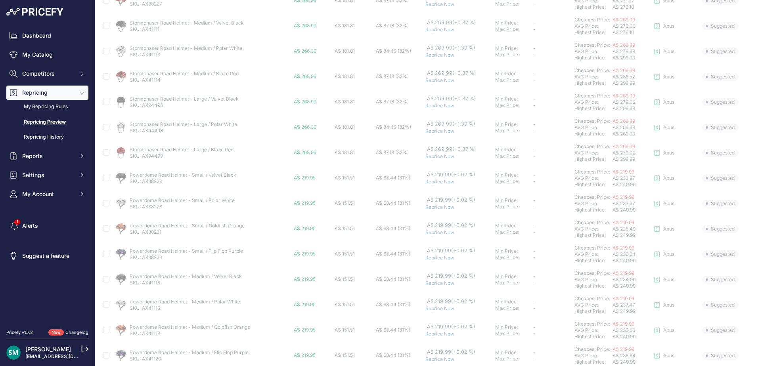
scroll to position [158, 0]
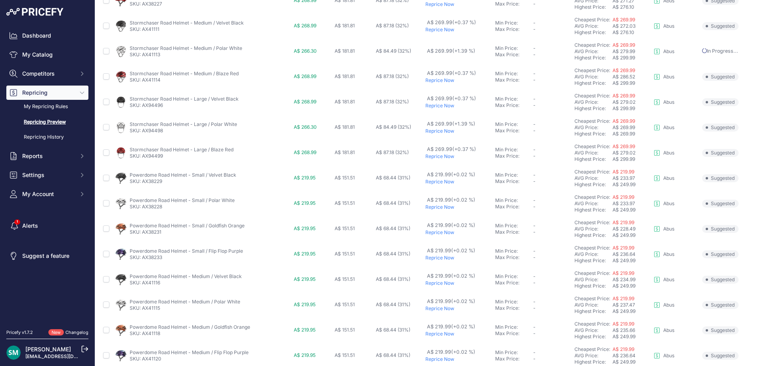
click at [443, 129] on p "Reprice Now" at bounding box center [458, 131] width 67 height 6
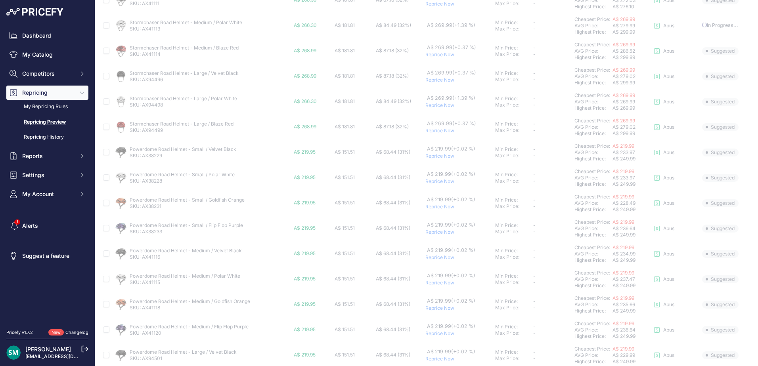
scroll to position [198, 0]
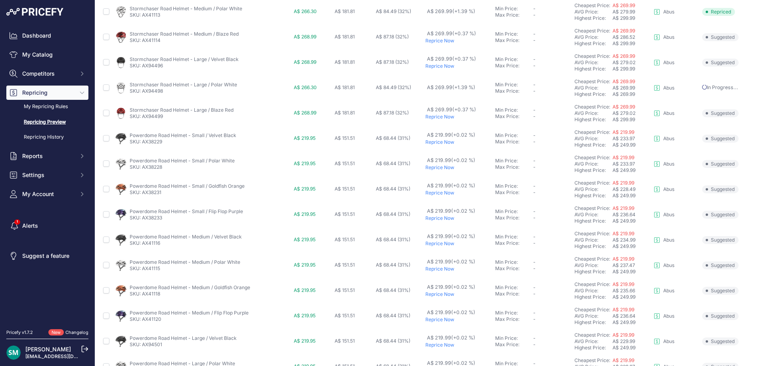
click at [443, 114] on p "Reprice Now" at bounding box center [458, 117] width 67 height 6
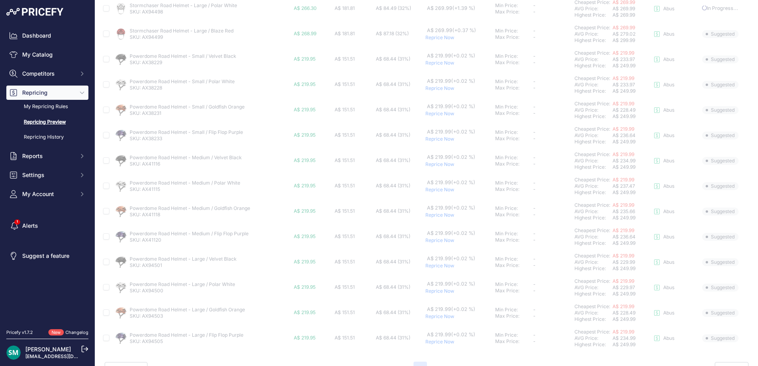
scroll to position [295, 0]
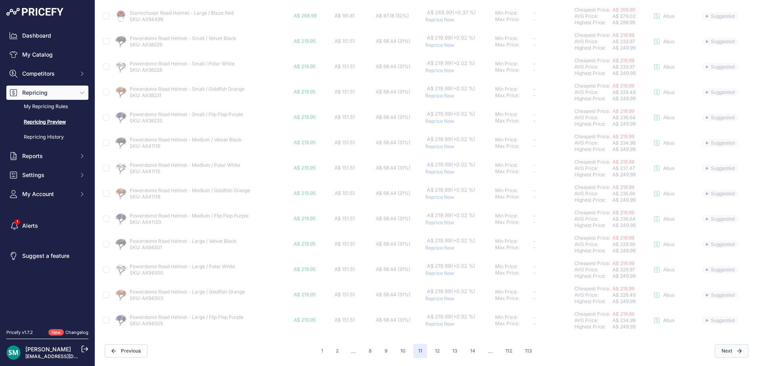
click at [737, 350] on icon "button" at bounding box center [739, 351] width 5 height 5
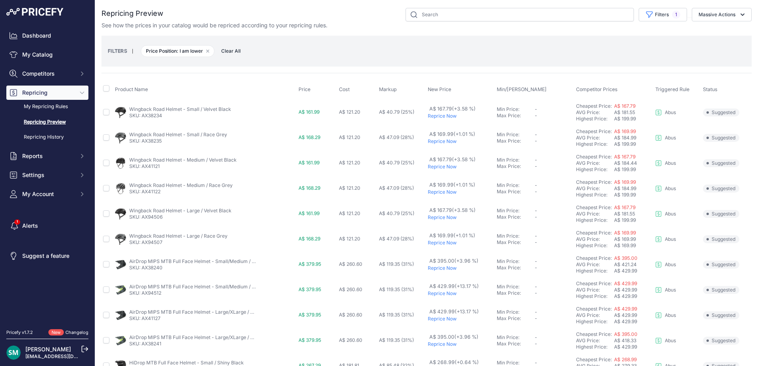
click at [447, 118] on p "Reprice Now" at bounding box center [461, 116] width 66 height 6
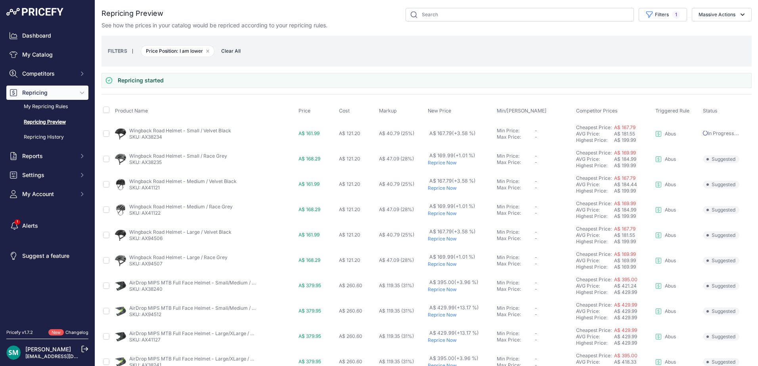
click at [444, 161] on p "Reprice Now" at bounding box center [461, 163] width 66 height 6
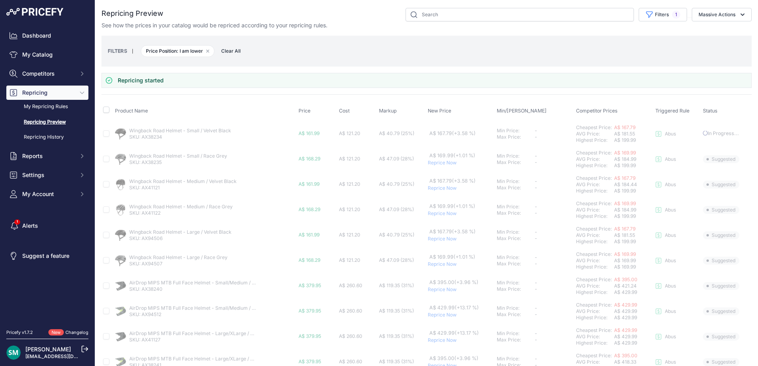
scroll to position [40, 0]
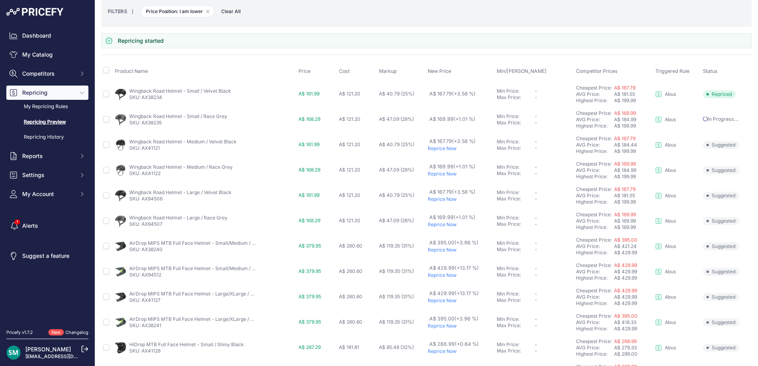
click at [445, 149] on p "Reprice Now" at bounding box center [461, 148] width 66 height 6
click at [443, 174] on p "Reprice Now" at bounding box center [461, 174] width 66 height 6
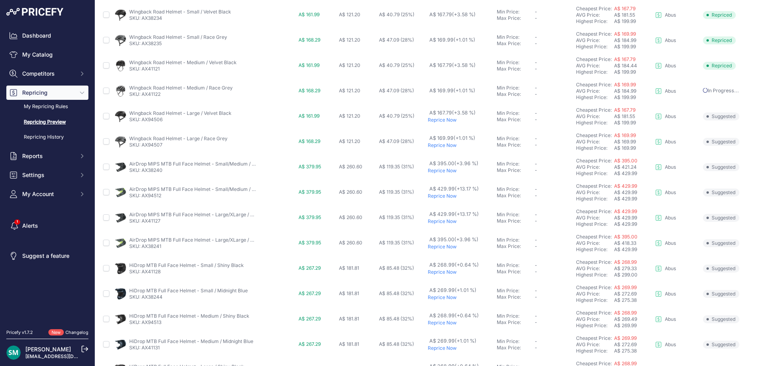
scroll to position [97, 0]
drag, startPoint x: 448, startPoint y: 121, endPoint x: 457, endPoint y: 155, distance: 34.9
click at [448, 121] on p "Reprice Now" at bounding box center [461, 120] width 66 height 6
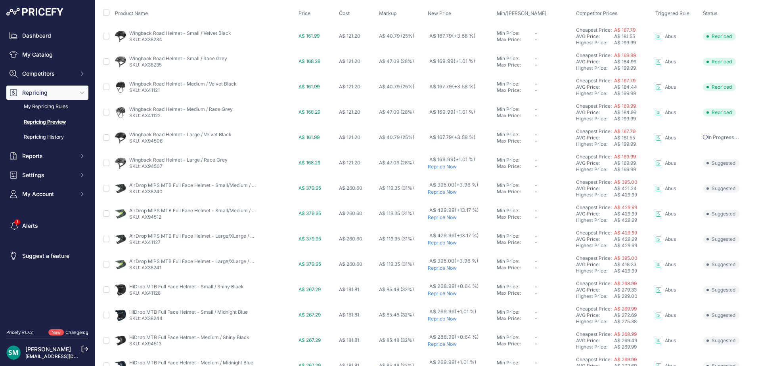
scroll to position [119, 0]
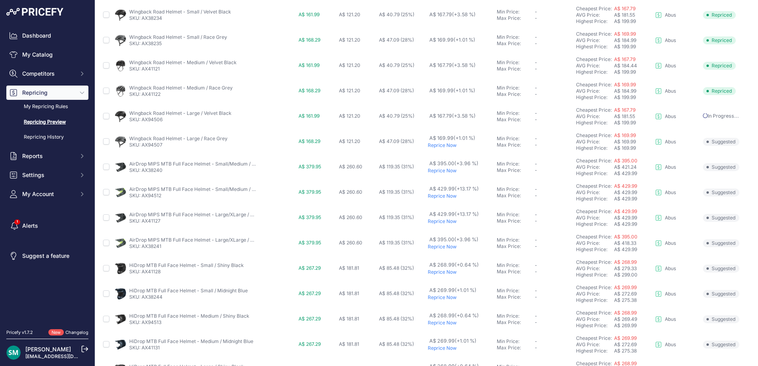
click at [442, 144] on p "Reprice Now" at bounding box center [461, 145] width 66 height 6
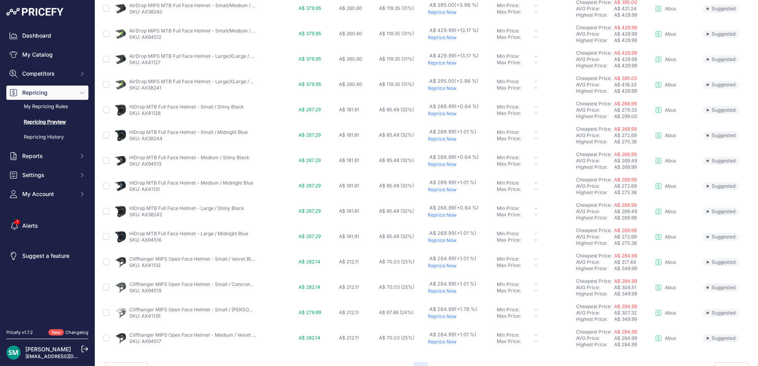
scroll to position [274, 0]
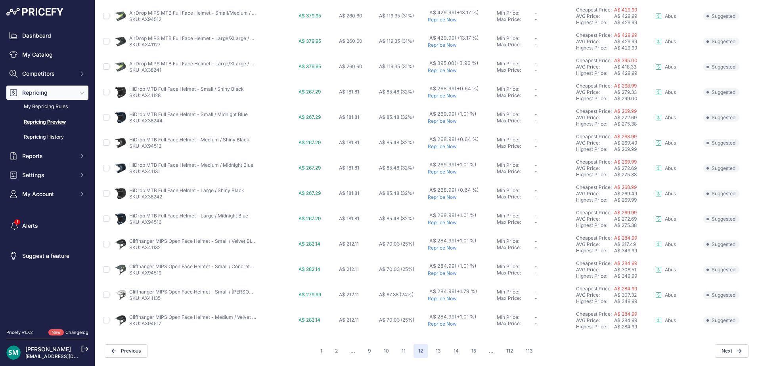
drag, startPoint x: 447, startPoint y: 273, endPoint x: 724, endPoint y: 260, distance: 277.6
click at [447, 273] on p "Reprice Now" at bounding box center [461, 273] width 66 height 6
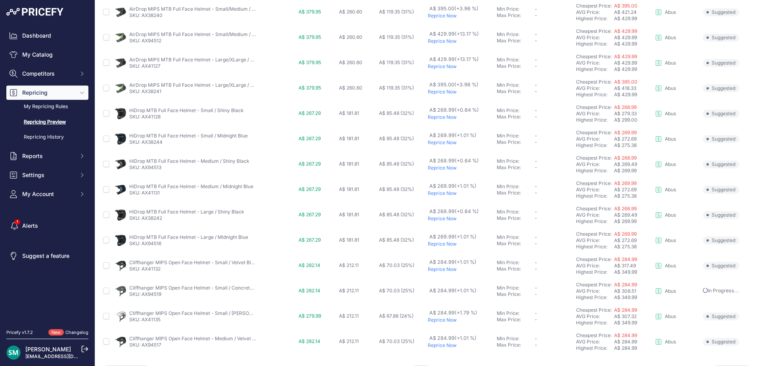
scroll to position [295, 0]
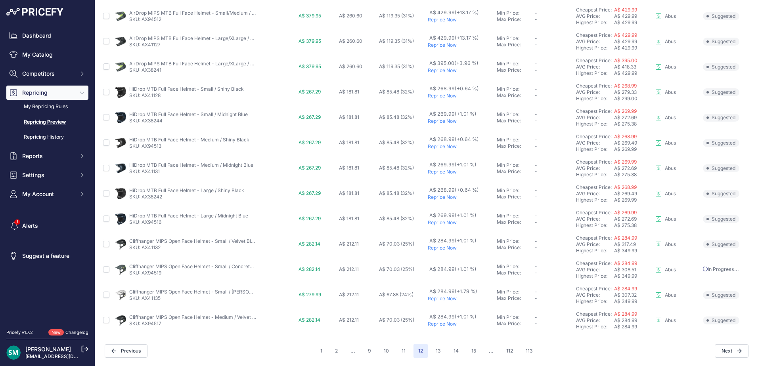
drag, startPoint x: 446, startPoint y: 250, endPoint x: 524, endPoint y: 249, distance: 78.1
click at [446, 250] on p "Reprice Now" at bounding box center [461, 248] width 66 height 6
click at [445, 300] on p "Reprice Now" at bounding box center [461, 299] width 66 height 6
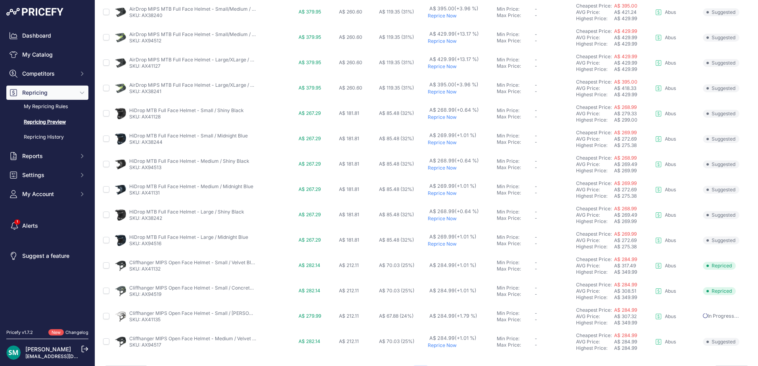
scroll to position [295, 0]
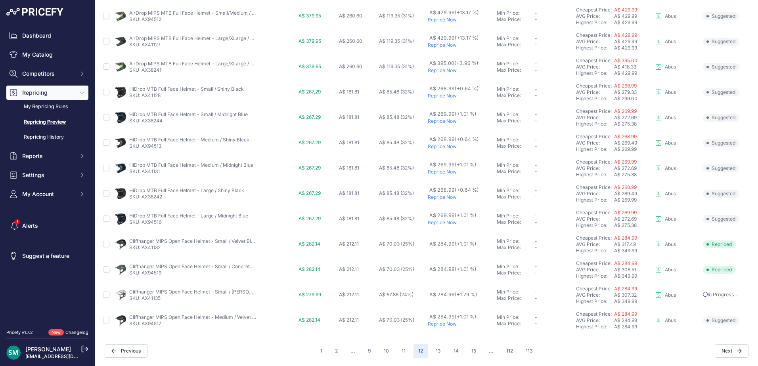
drag, startPoint x: 444, startPoint y: 325, endPoint x: 479, endPoint y: 326, distance: 34.5
click at [444, 325] on p "Reprice Now" at bounding box center [461, 324] width 66 height 6
click at [439, 348] on button "13" at bounding box center [438, 351] width 15 height 14
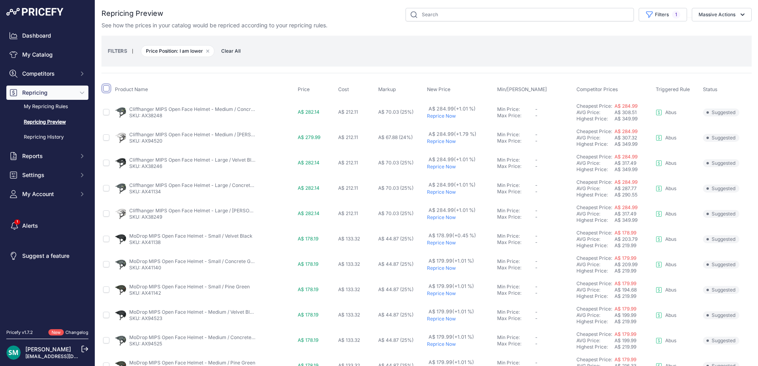
drag, startPoint x: 105, startPoint y: 88, endPoint x: 117, endPoint y: 103, distance: 19.6
click at [105, 88] on input "checkbox" at bounding box center [106, 88] width 6 height 6
checkbox input "true"
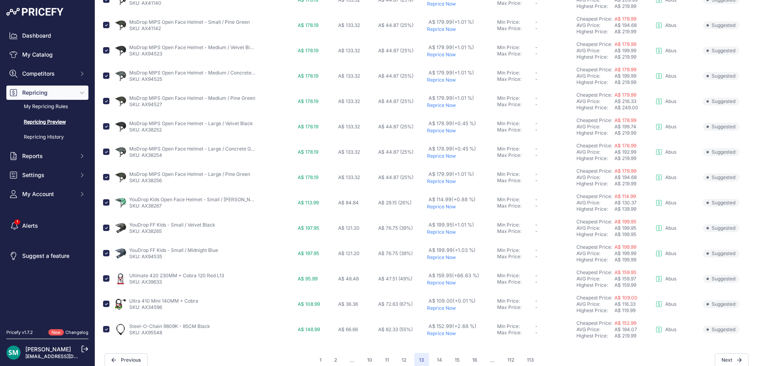
scroll to position [288, 0]
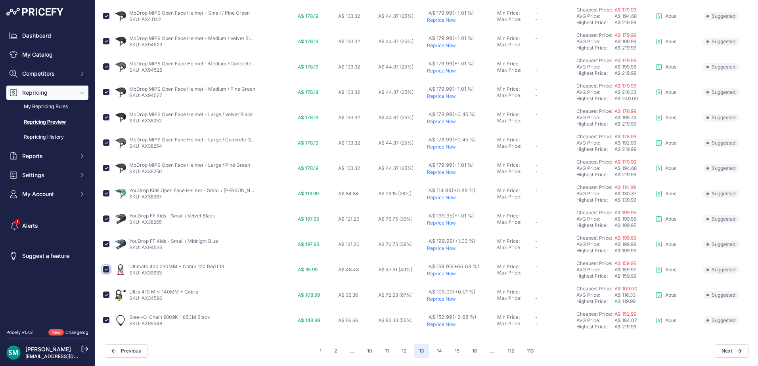
click at [108, 269] on input "checkbox" at bounding box center [106, 269] width 6 height 6
checkbox input "false"
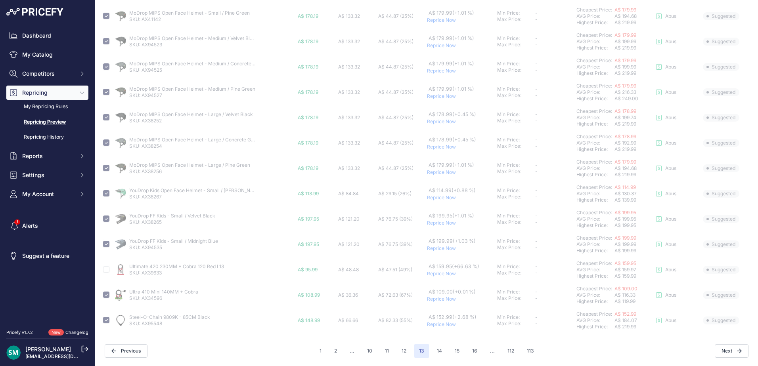
checkbox input "false"
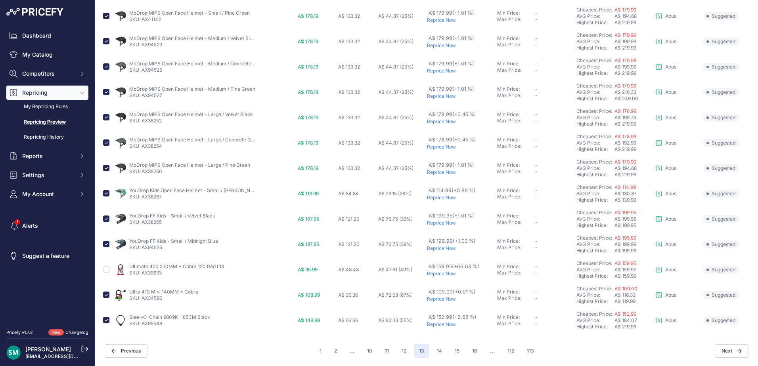
scroll to position [0, 0]
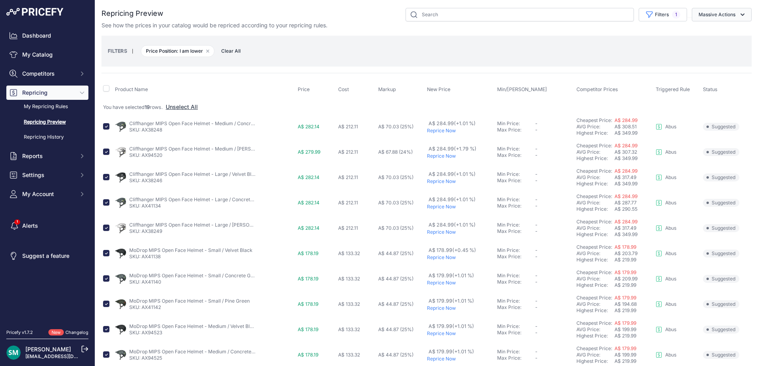
click at [714, 19] on button "Massive Actions" at bounding box center [721, 14] width 60 height 13
click at [725, 36] on button "Reprice Now" at bounding box center [719, 33] width 63 height 14
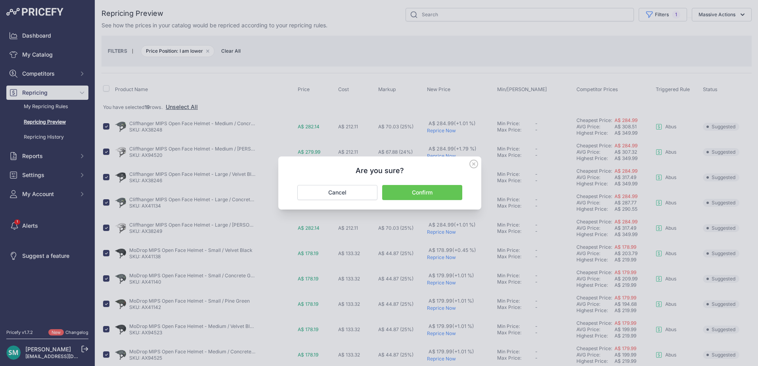
drag, startPoint x: 451, startPoint y: 187, endPoint x: 486, endPoint y: 192, distance: 35.6
click at [451, 187] on button "Confirm" at bounding box center [422, 192] width 80 height 15
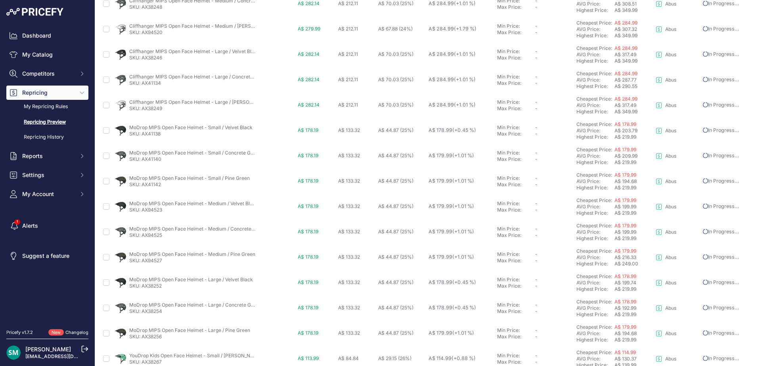
scroll to position [295, 0]
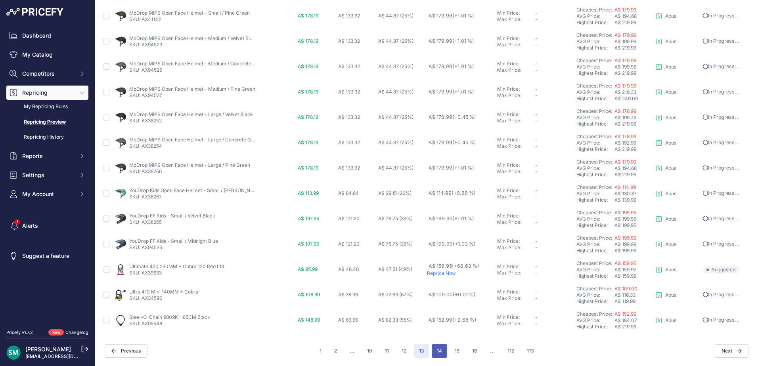
click at [440, 351] on button "14" at bounding box center [439, 351] width 15 height 14
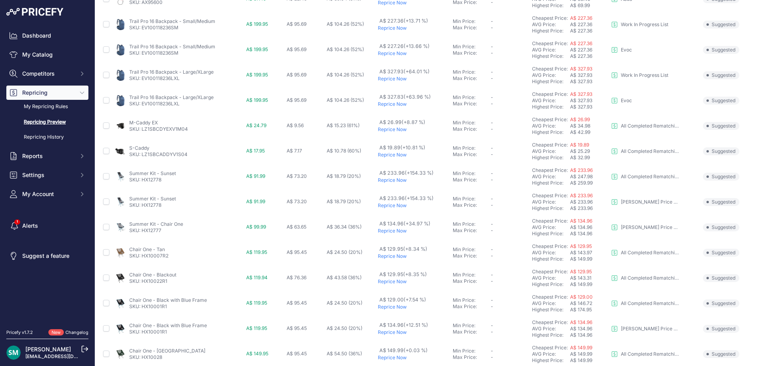
scroll to position [274, 0]
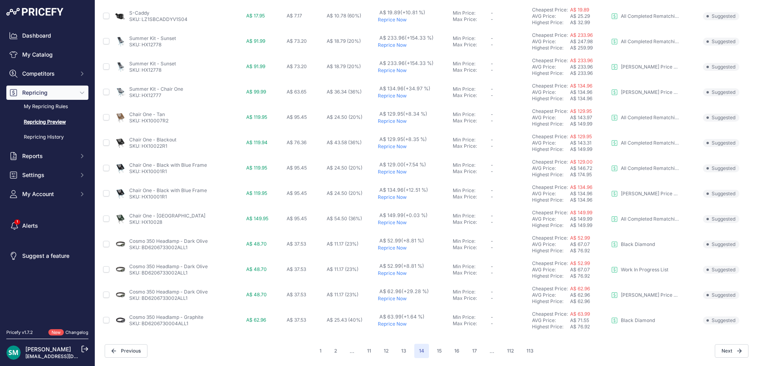
click at [392, 250] on p "Reprice Now" at bounding box center [414, 248] width 72 height 6
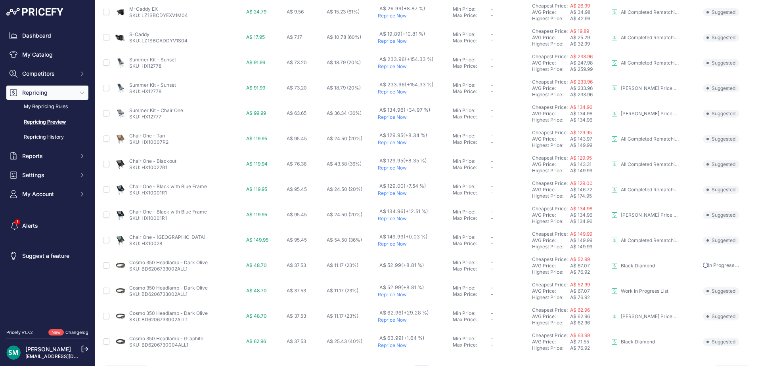
click at [390, 300] on td "A$ 52.99 (+8.81 %) Reprice Now" at bounding box center [413, 291] width 75 height 25
click at [392, 295] on p "Reprice Now" at bounding box center [414, 295] width 72 height 6
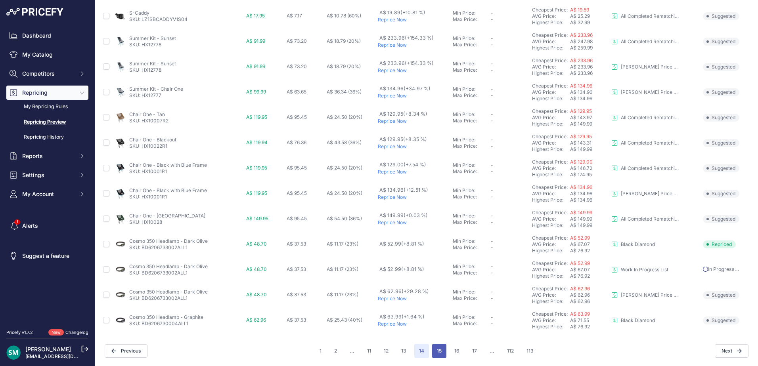
click at [438, 346] on button "15" at bounding box center [439, 351] width 14 height 14
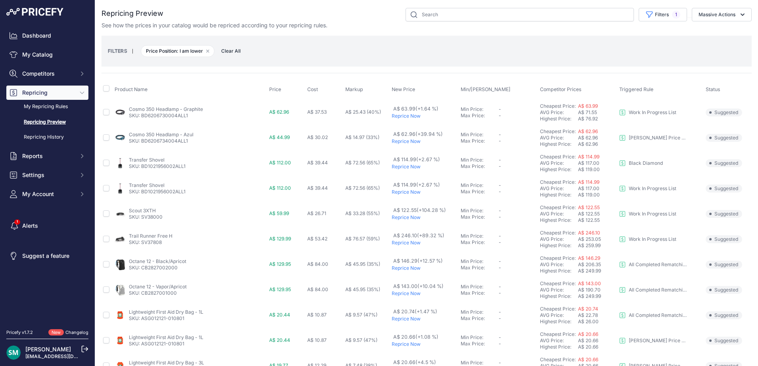
scroll to position [40, 0]
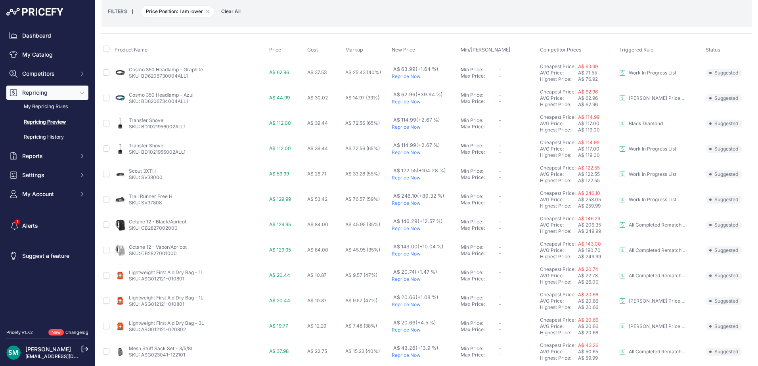
click at [411, 104] on p "Reprice Now" at bounding box center [424, 102] width 66 height 6
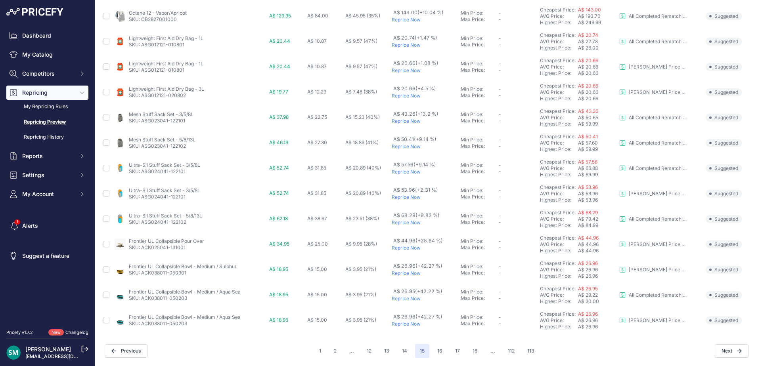
scroll to position [274, 0]
click at [437, 351] on button "16" at bounding box center [439, 351] width 15 height 14
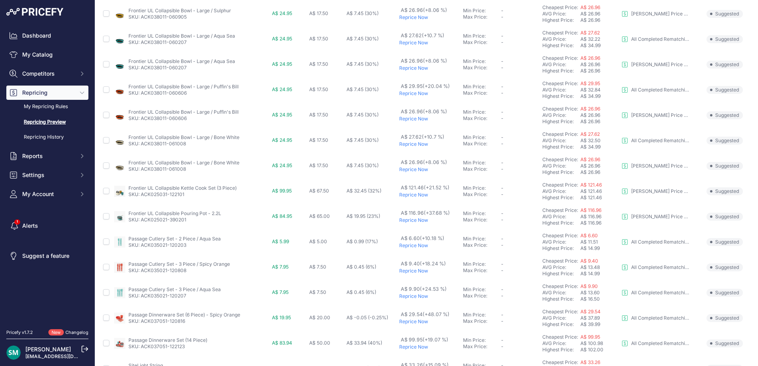
scroll to position [274, 0]
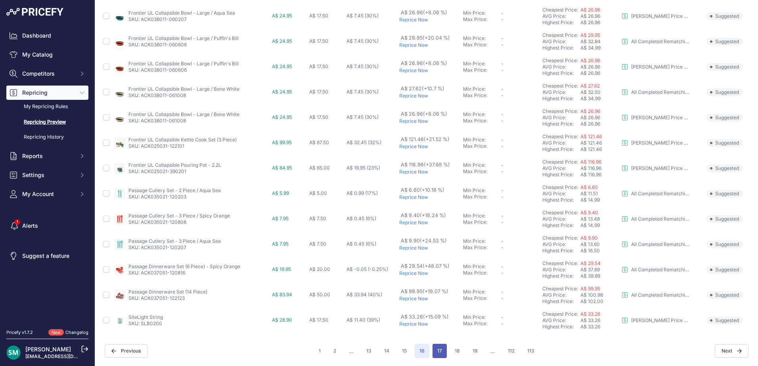
click at [439, 354] on button "17" at bounding box center [439, 351] width 14 height 14
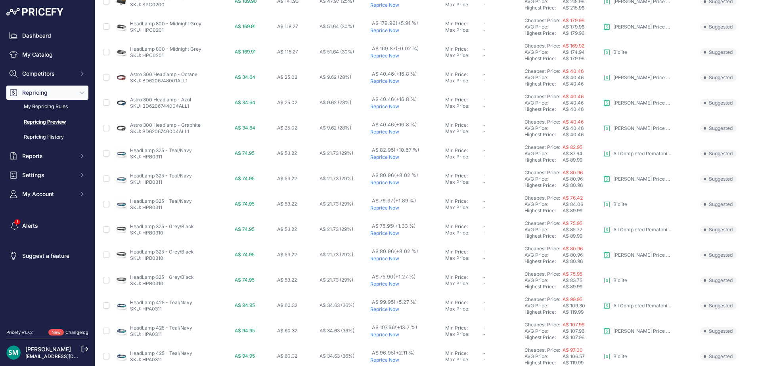
scroll to position [274, 0]
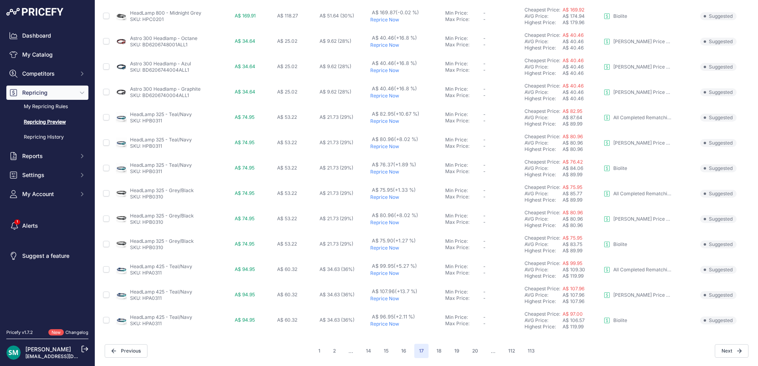
click at [394, 250] on p "Reprice Now" at bounding box center [406, 248] width 72 height 6
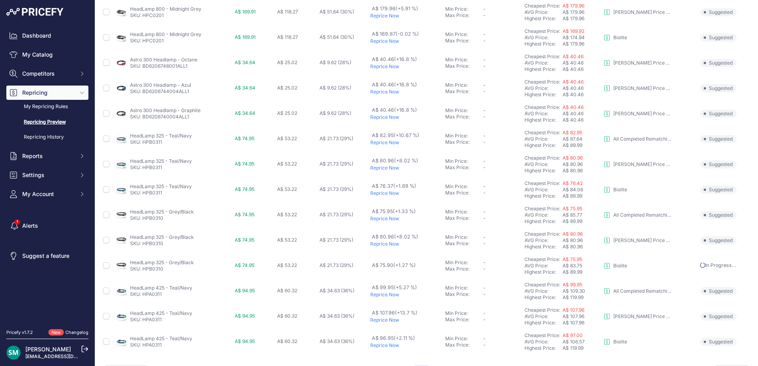
scroll to position [295, 0]
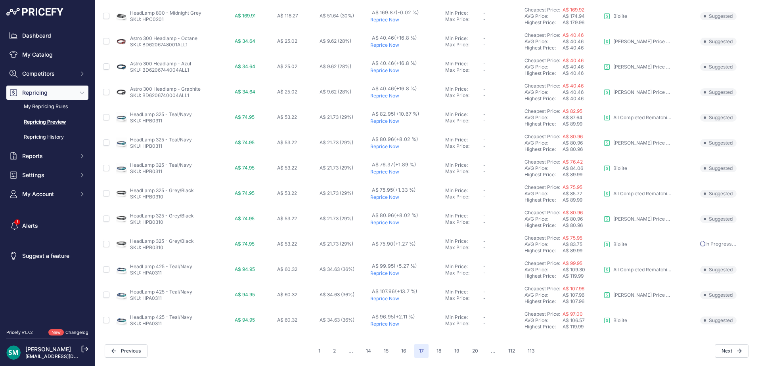
click at [388, 199] on p "Reprice Now" at bounding box center [406, 197] width 72 height 6
click at [436, 350] on button "18" at bounding box center [438, 351] width 15 height 14
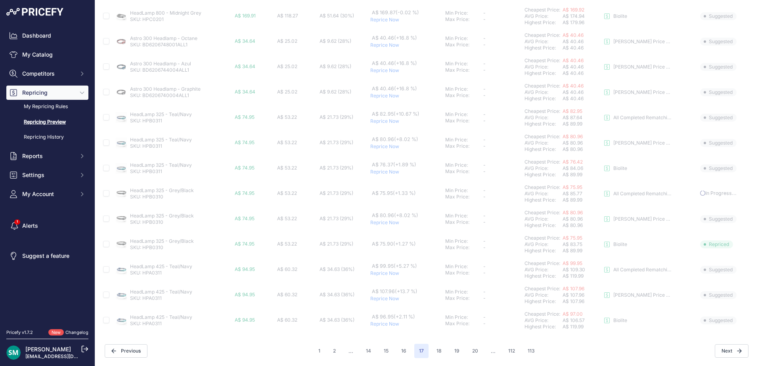
scroll to position [274, 0]
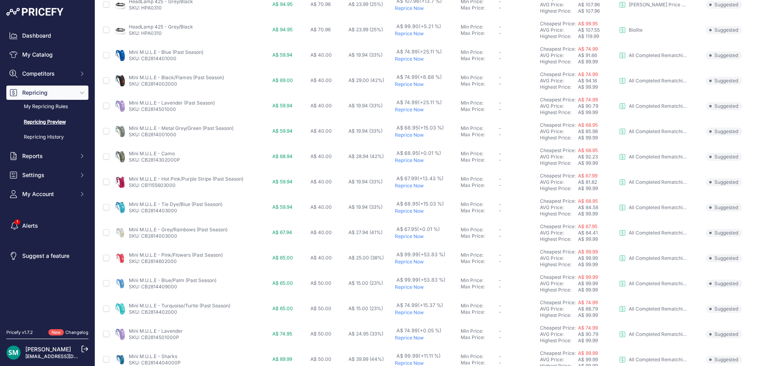
scroll to position [119, 0]
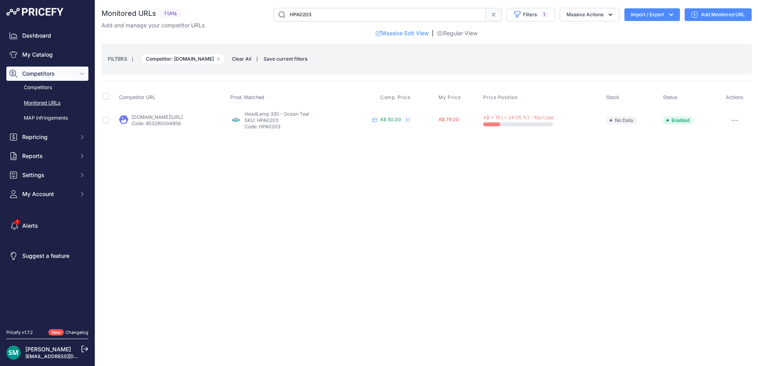
drag, startPoint x: 172, startPoint y: 122, endPoint x: 151, endPoint y: 121, distance: 20.6
drag, startPoint x: 151, startPoint y: 121, endPoint x: 157, endPoint y: 115, distance: 8.2
click at [730, 119] on button "button" at bounding box center [734, 120] width 16 height 11
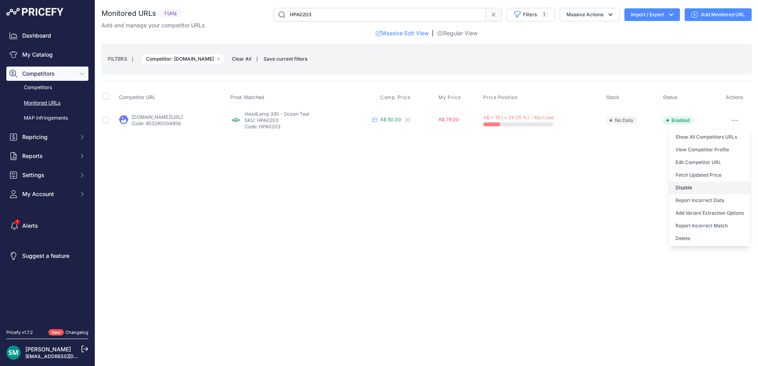
click at [708, 193] on button "Disable" at bounding box center [709, 187] width 81 height 13
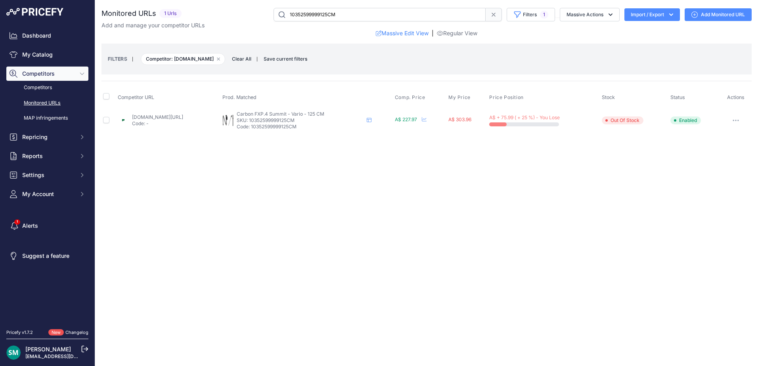
click at [731, 121] on button "button" at bounding box center [735, 120] width 16 height 11
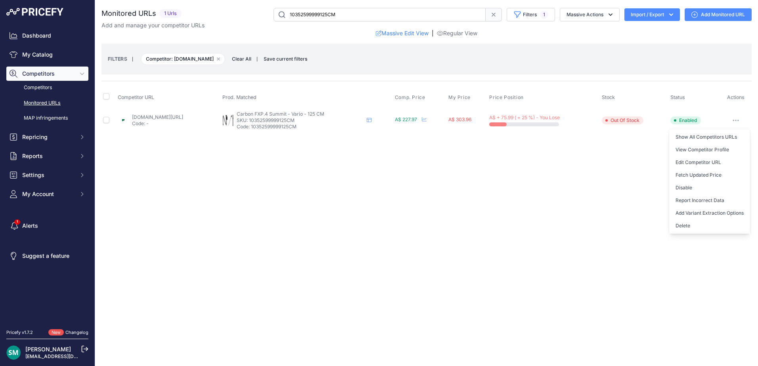
click at [720, 185] on button "Disable" at bounding box center [709, 187] width 81 height 13
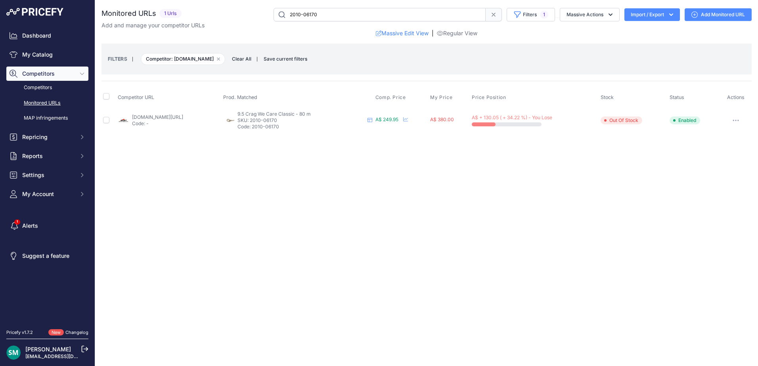
click at [183, 116] on link "[DOMAIN_NAME][URL]" at bounding box center [157, 117] width 51 height 6
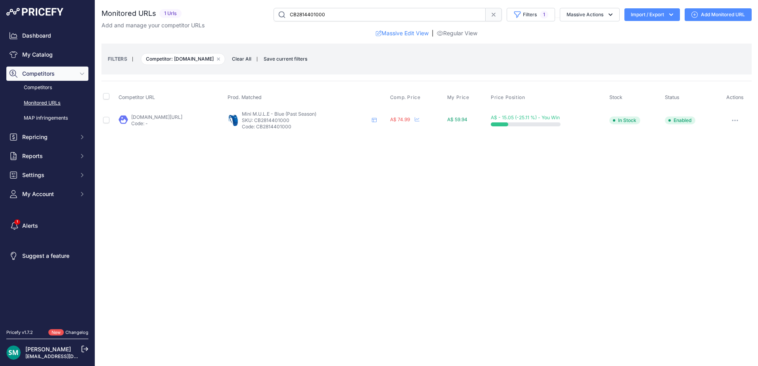
drag, startPoint x: 328, startPoint y: 119, endPoint x: 292, endPoint y: 121, distance: 35.7
click at [292, 121] on p "SKU: CB2814401000" at bounding box center [305, 120] width 127 height 6
click at [217, 60] on icon "button" at bounding box center [218, 59] width 2 height 2
